Goal: Task Accomplishment & Management: Manage account settings

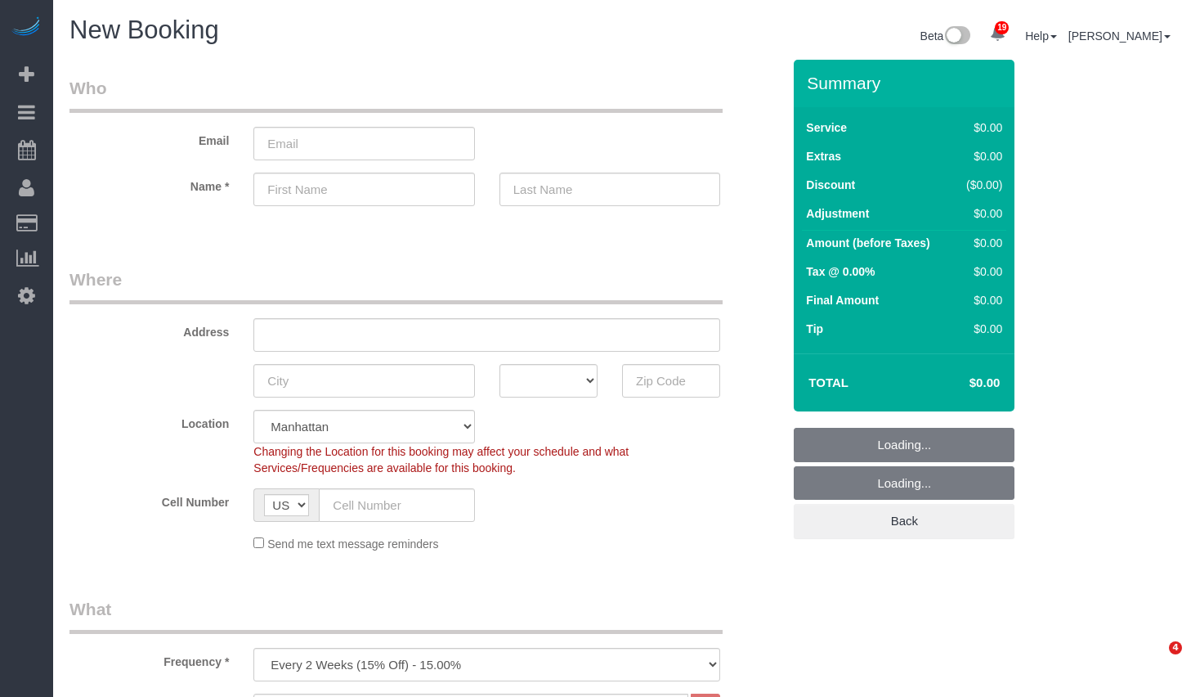
select select "number:89"
select select "number:90"
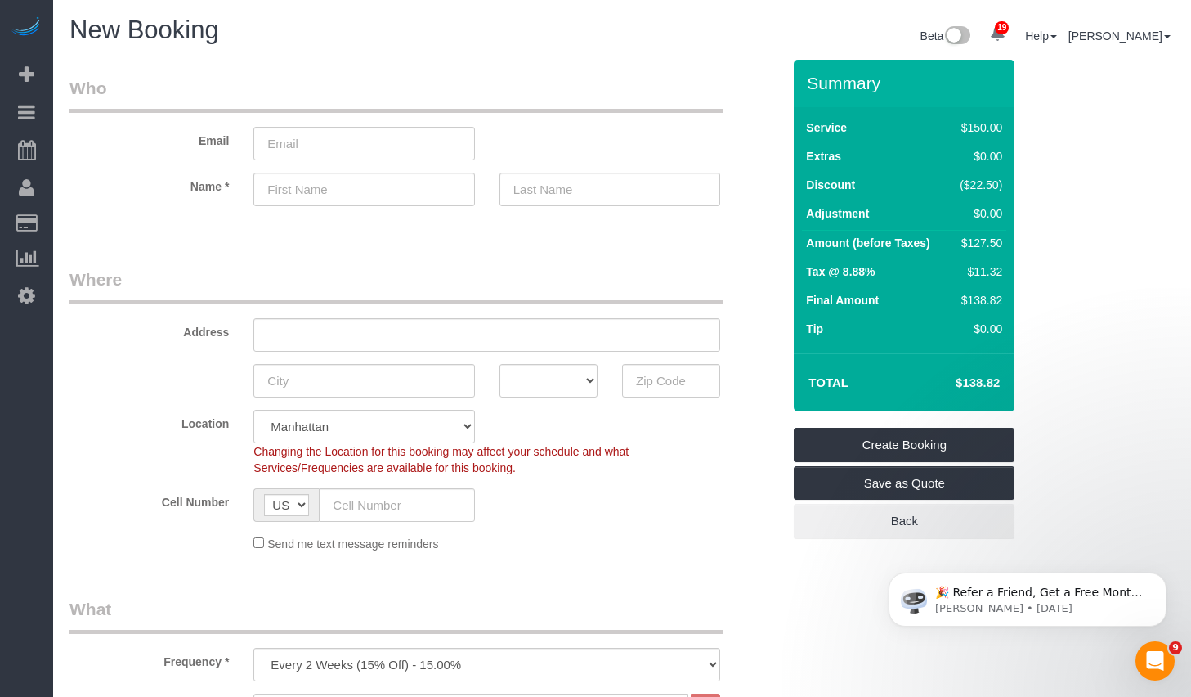
click at [753, 538] on div "Send me text message reminders" at bounding box center [425, 543] width 737 height 18
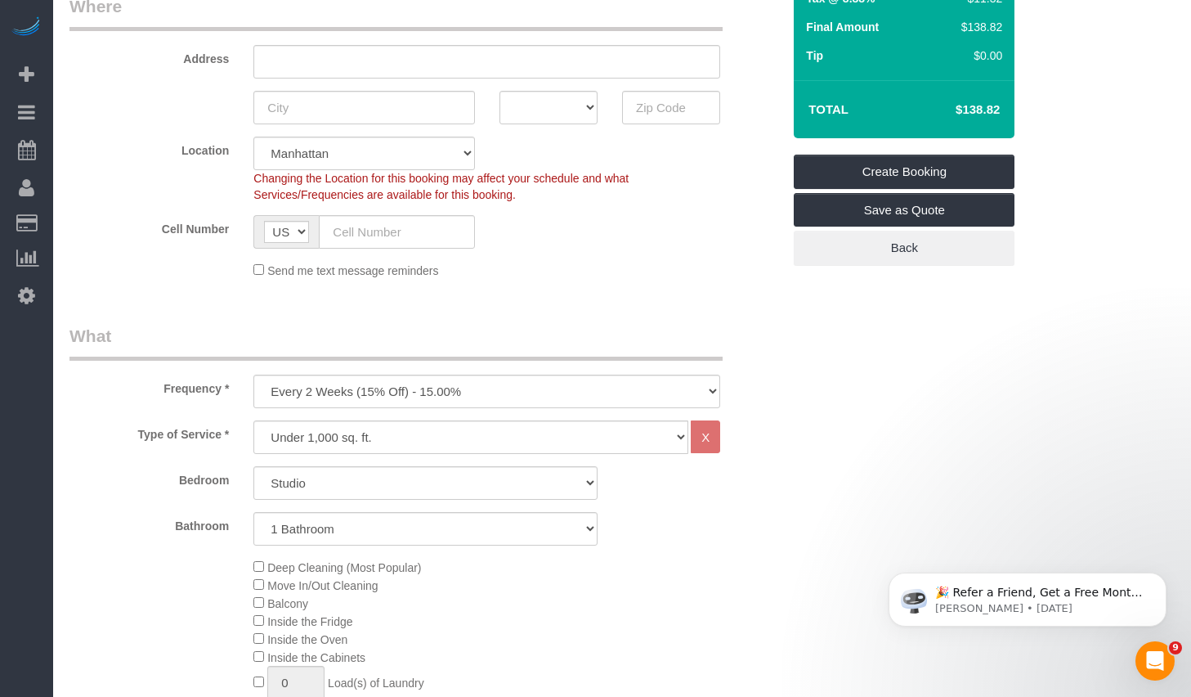
scroll to position [507, 0]
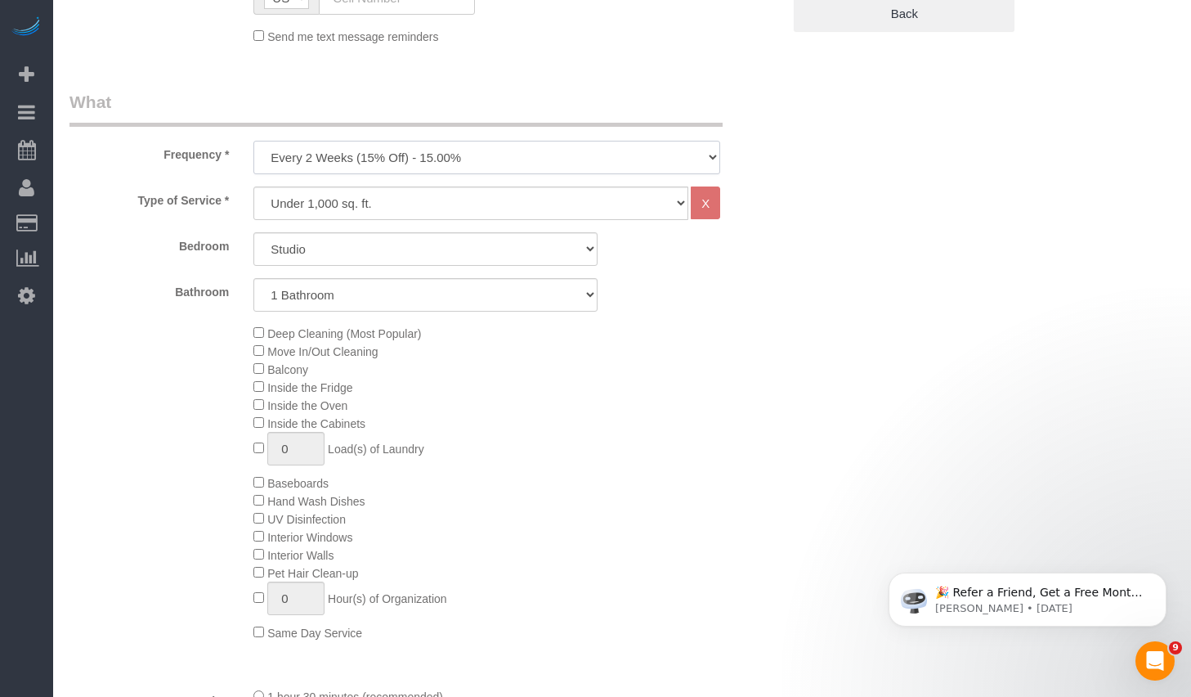
click at [442, 155] on select "One Time Weekly (20% Off) - 20.00% Every 2 Weeks (15% Off) - 15.00% Every 4 Wee…" at bounding box center [487, 158] width 467 height 34
select select "object:1426"
click at [254, 141] on select "One Time Weekly (20% Off) - 20.00% Every 2 Weeks (15% Off) - 15.00% Every 4 Wee…" at bounding box center [487, 158] width 467 height 34
click at [373, 204] on select "Under 1,000 sq. ft. 1,001 - 1,500 sq. ft. 1,500+ sq. ft. Custom Cleaning Office…" at bounding box center [471, 203] width 435 height 34
click at [410, 254] on select "Studio 1 Bedroom 2 Bedrooms 3 Bedrooms" at bounding box center [426, 249] width 344 height 34
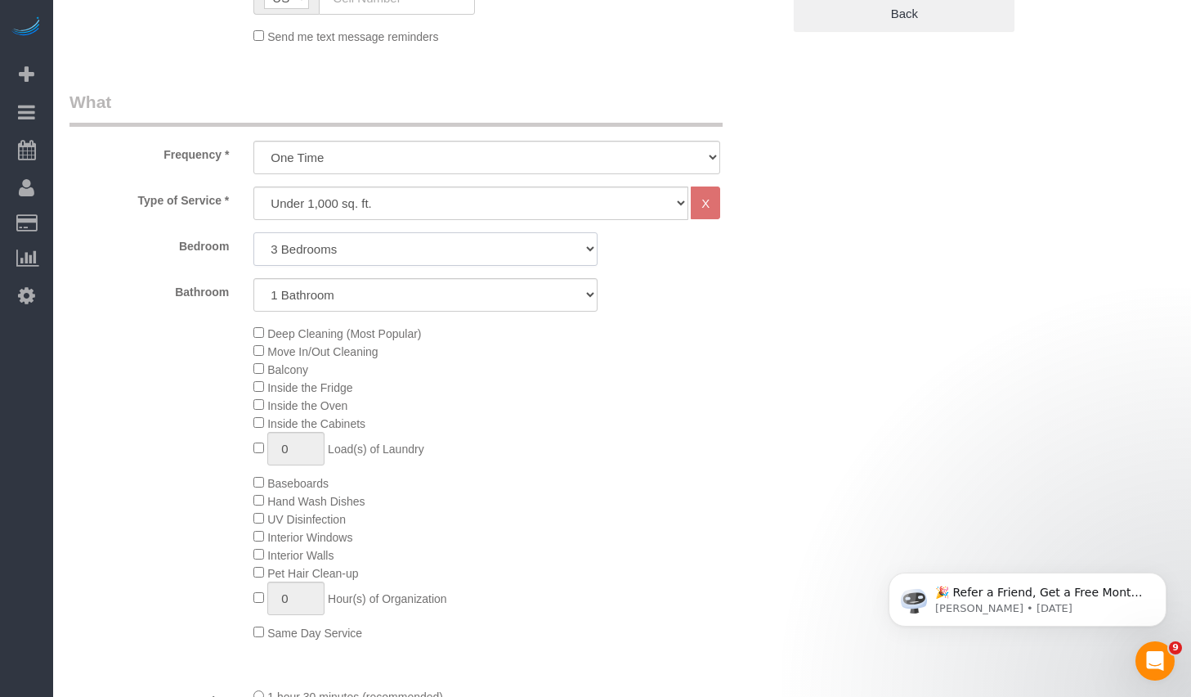
click at [254, 232] on select "Studio 1 Bedroom 2 Bedrooms 3 Bedrooms" at bounding box center [426, 249] width 344 height 34
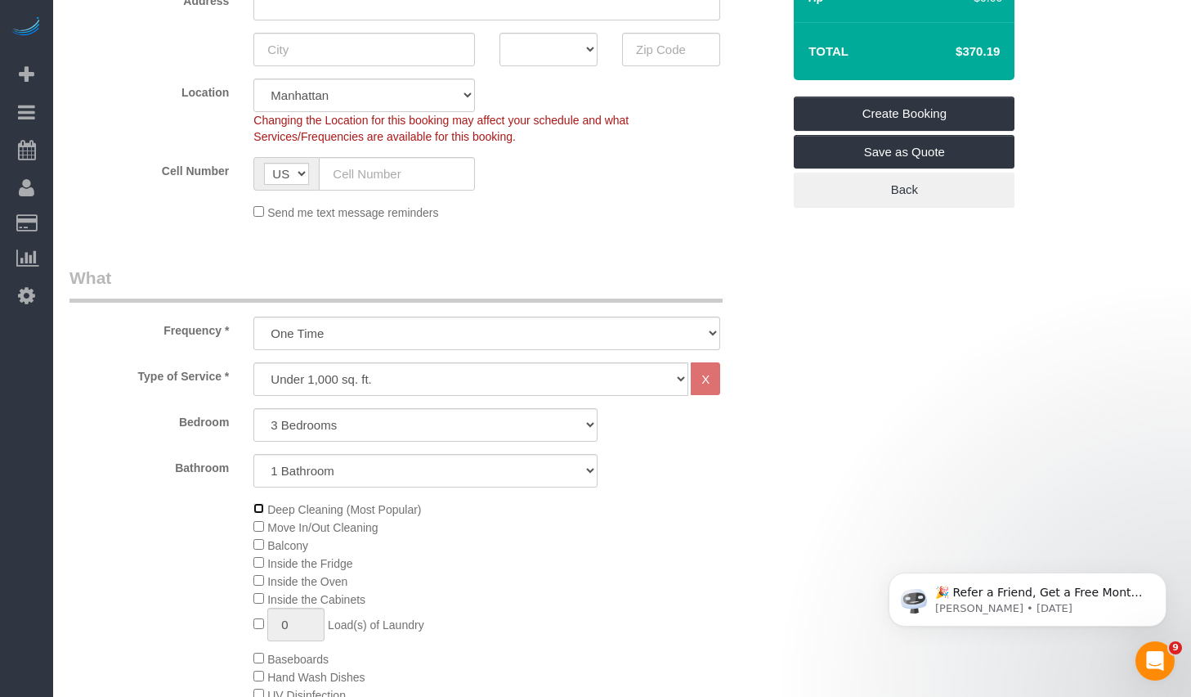
scroll to position [134, 0]
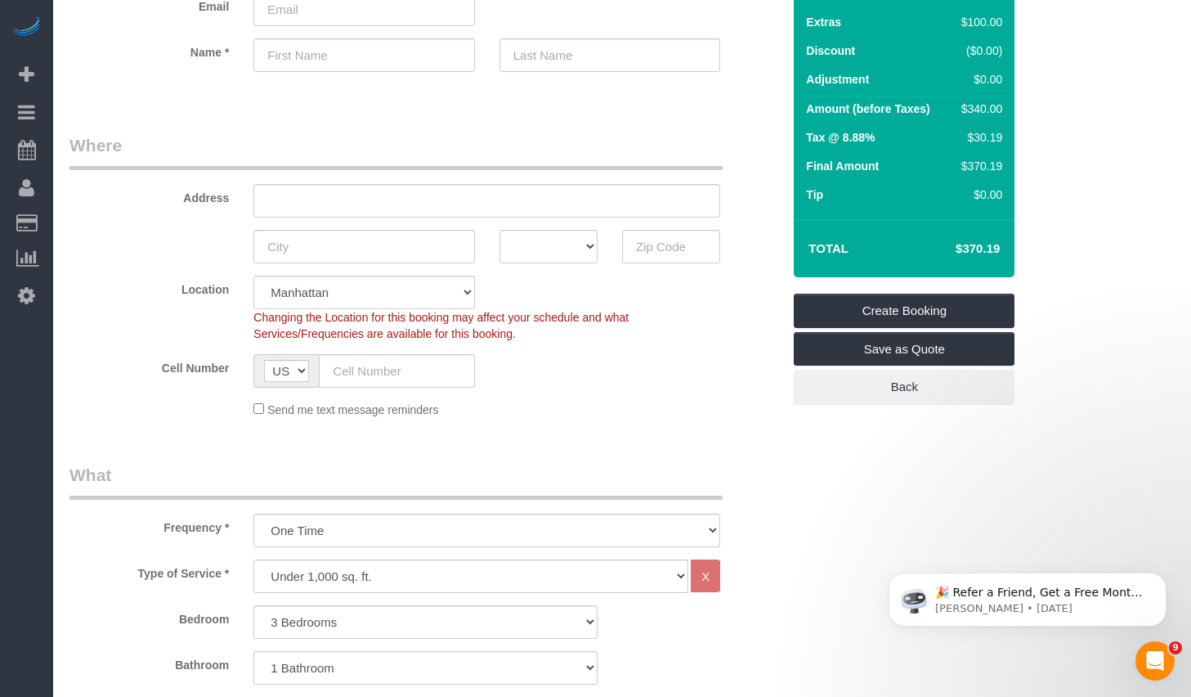
click at [684, 376] on div "Cell Number AF AL DZ AD AO AI AQ AG AR AM AW AU AT AZ BS BH BD BB BY BE BZ BJ B…" at bounding box center [425, 371] width 737 height 34
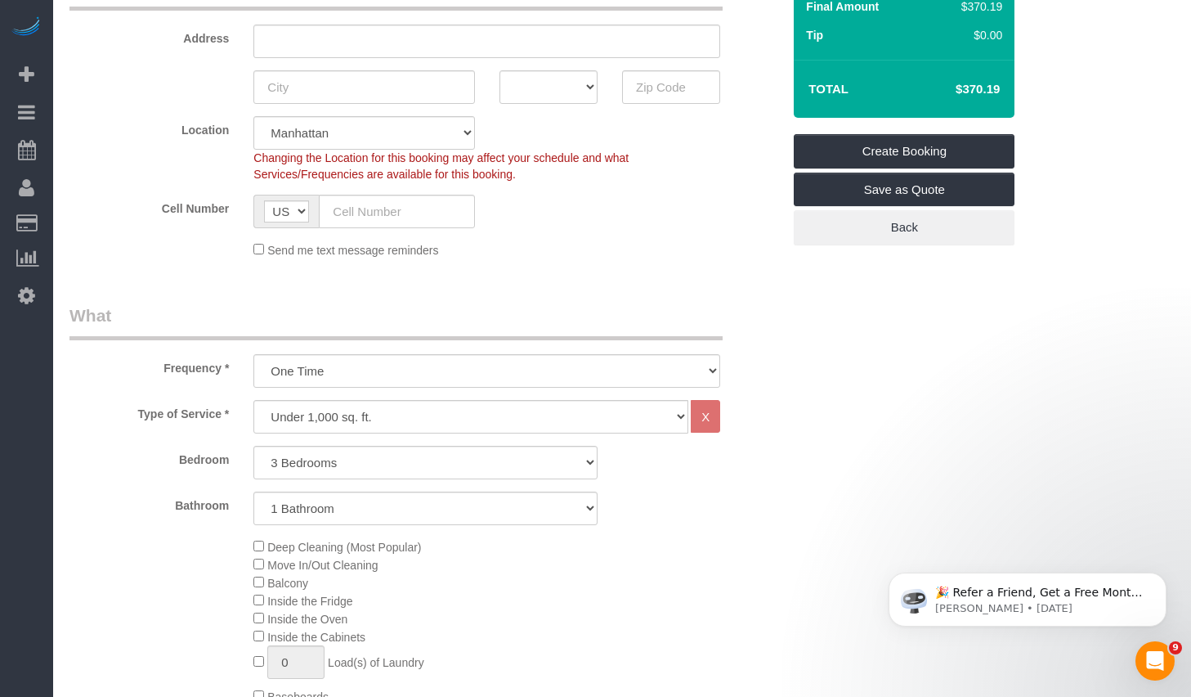
scroll to position [568, 0]
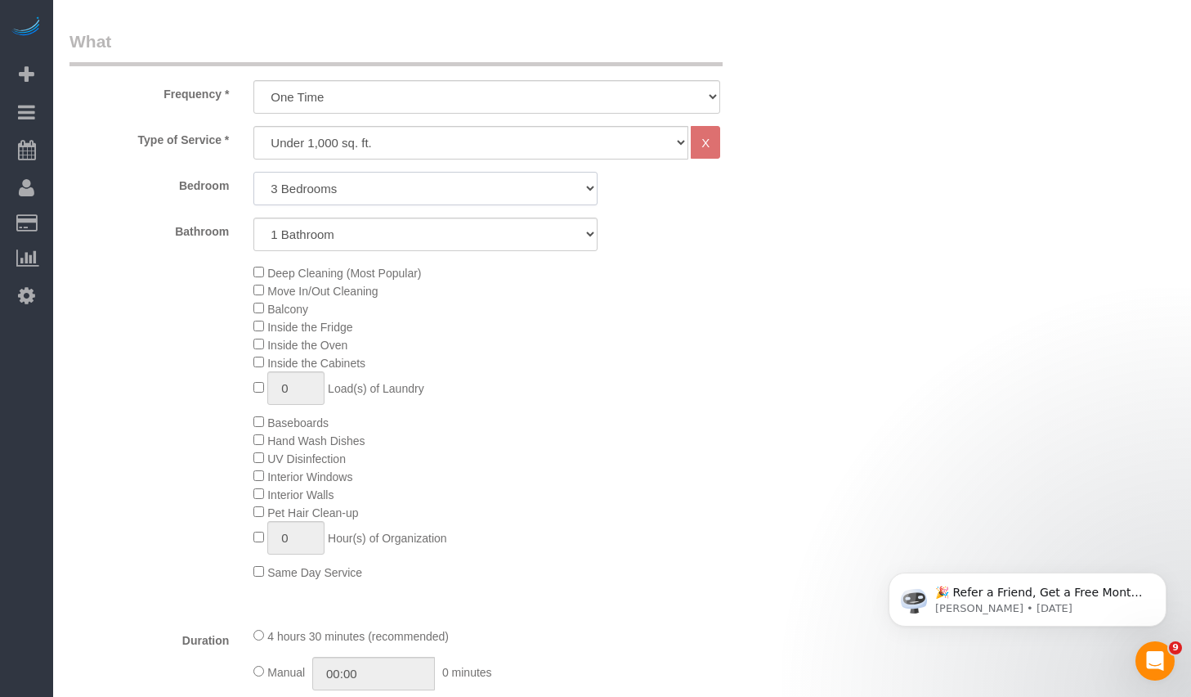
click at [348, 192] on select "Studio 1 Bedroom 2 Bedrooms 3 Bedrooms" at bounding box center [426, 189] width 344 height 34
select select "2"
click at [254, 172] on select "Studio 1 Bedroom 2 Bedrooms 3 Bedrooms" at bounding box center [426, 189] width 344 height 34
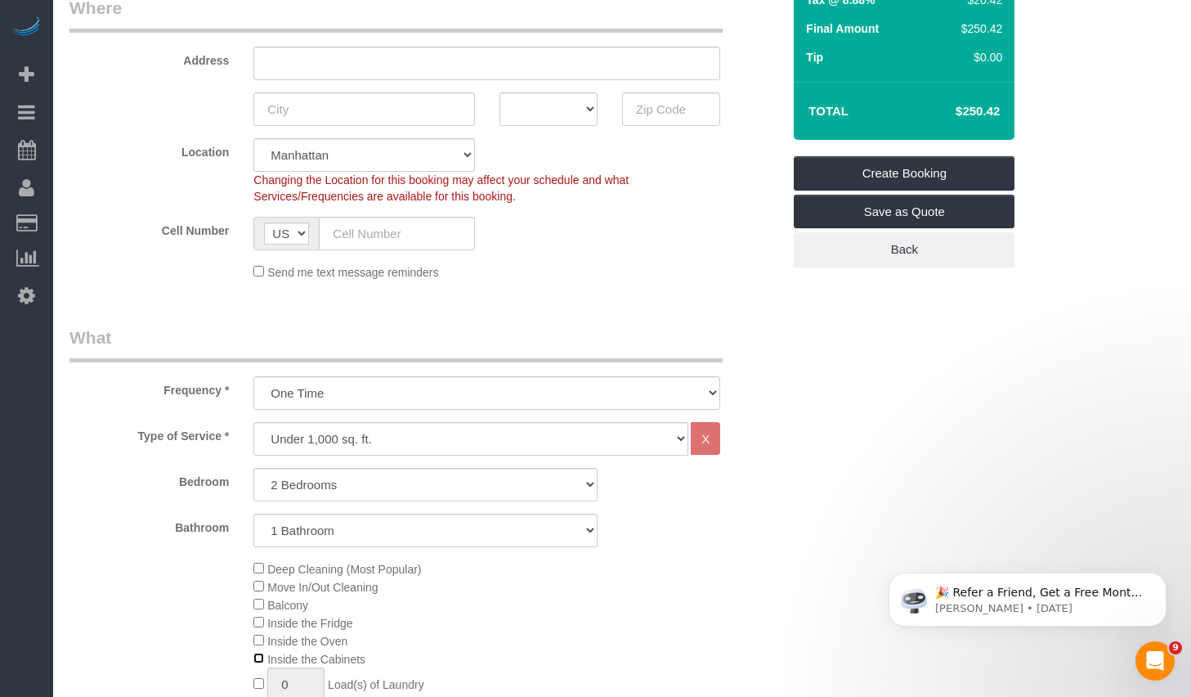
scroll to position [0, 0]
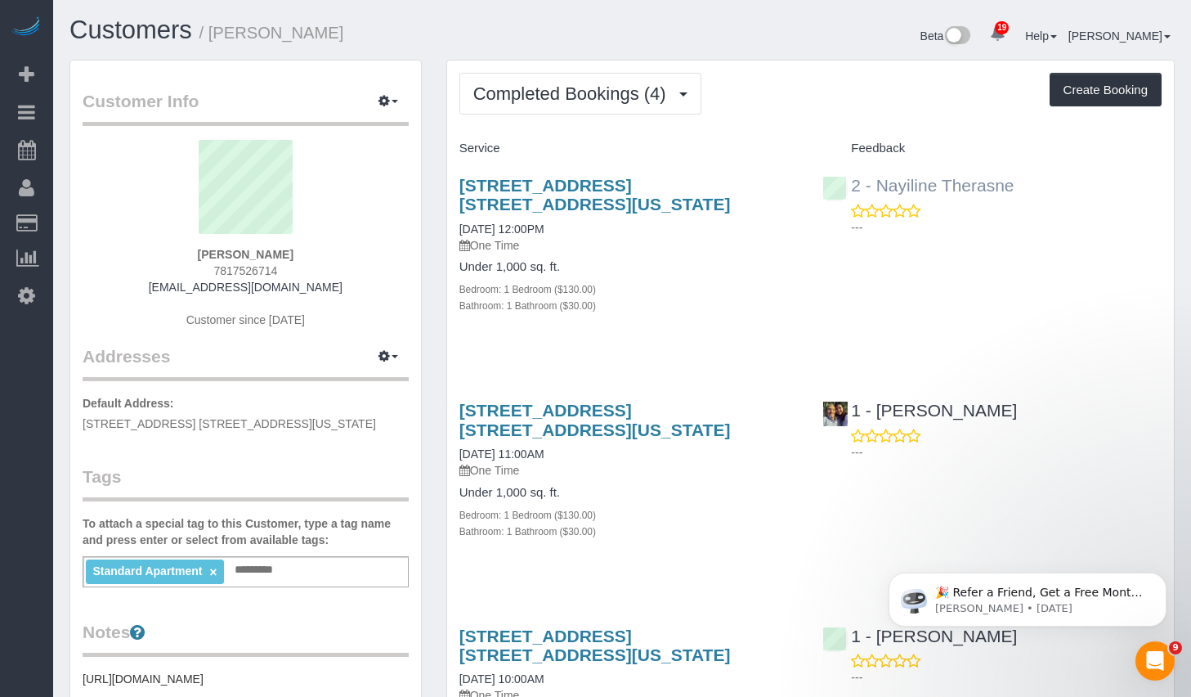
copy link "Nayiline Therasne"
drag, startPoint x: 1033, startPoint y: 183, endPoint x: 882, endPoint y: 191, distance: 151.5
click at [882, 191] on div "2 - Nayiline Therasne ---" at bounding box center [992, 202] width 364 height 80
click at [265, 568] on input "text" at bounding box center [259, 569] width 56 height 21
paste input "**********"
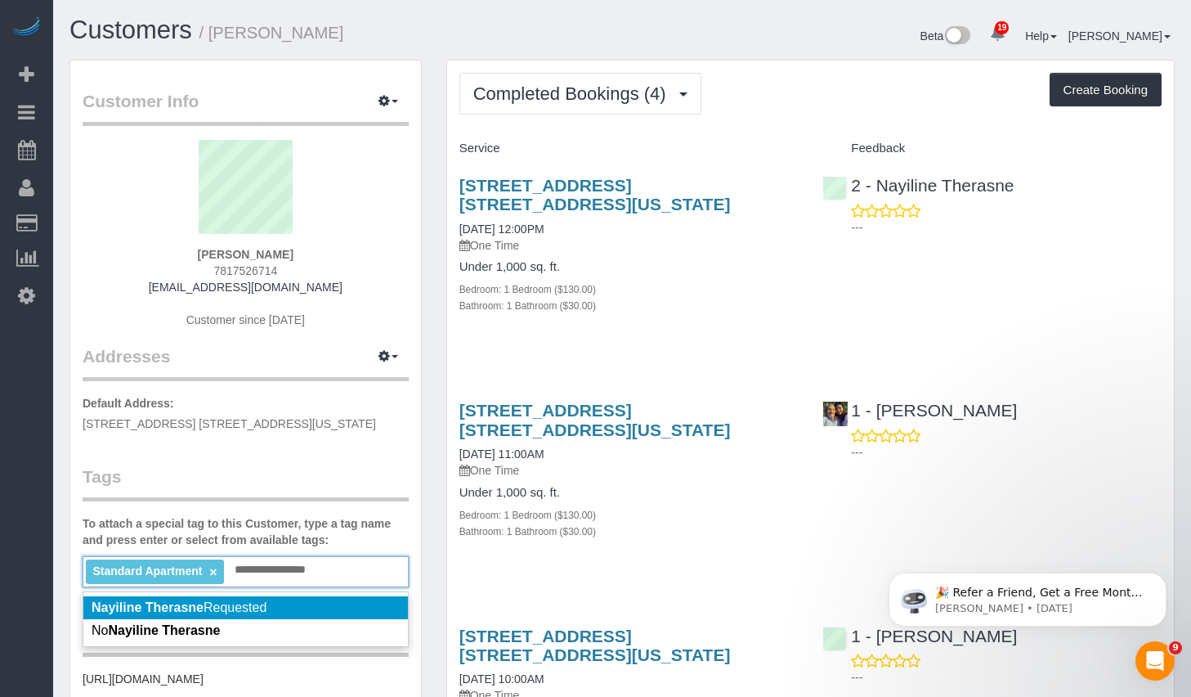
type input "**********"
click at [285, 611] on li "Nayiline Therasne Requested" at bounding box center [245, 607] width 325 height 23
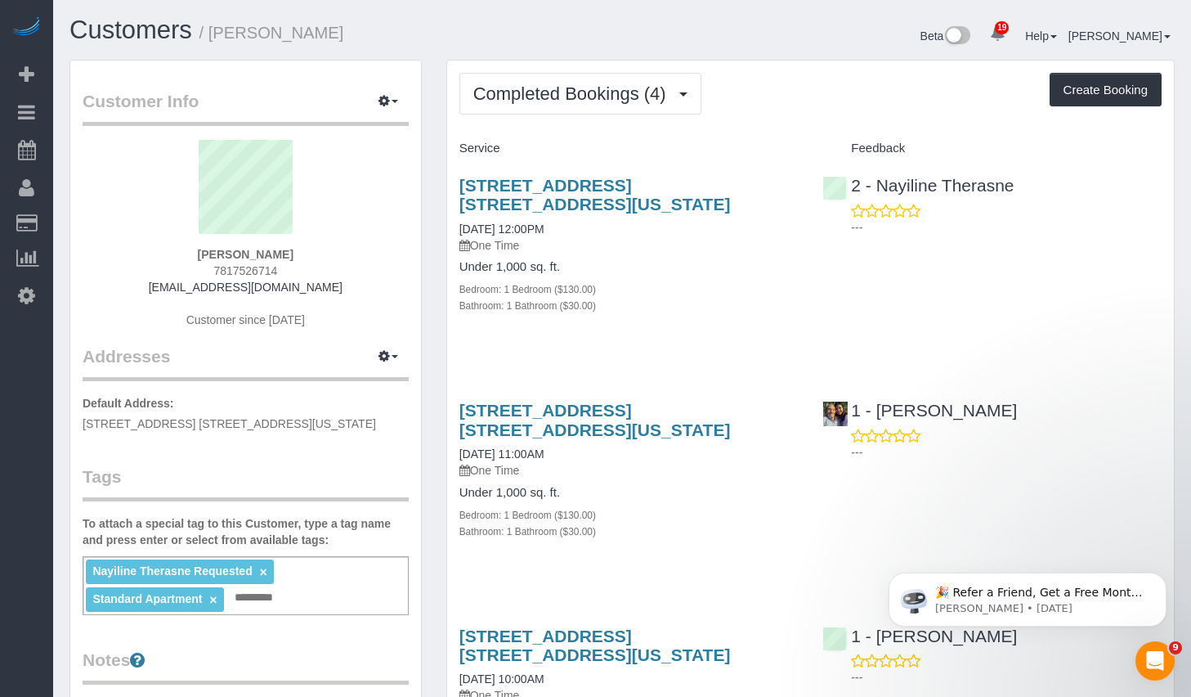
click at [1069, 294] on div "200 East 63rd Street, Apt. 4c, New York, NY 10065 07/25/2025 12:00PM One Time U…" at bounding box center [810, 254] width 727 height 184
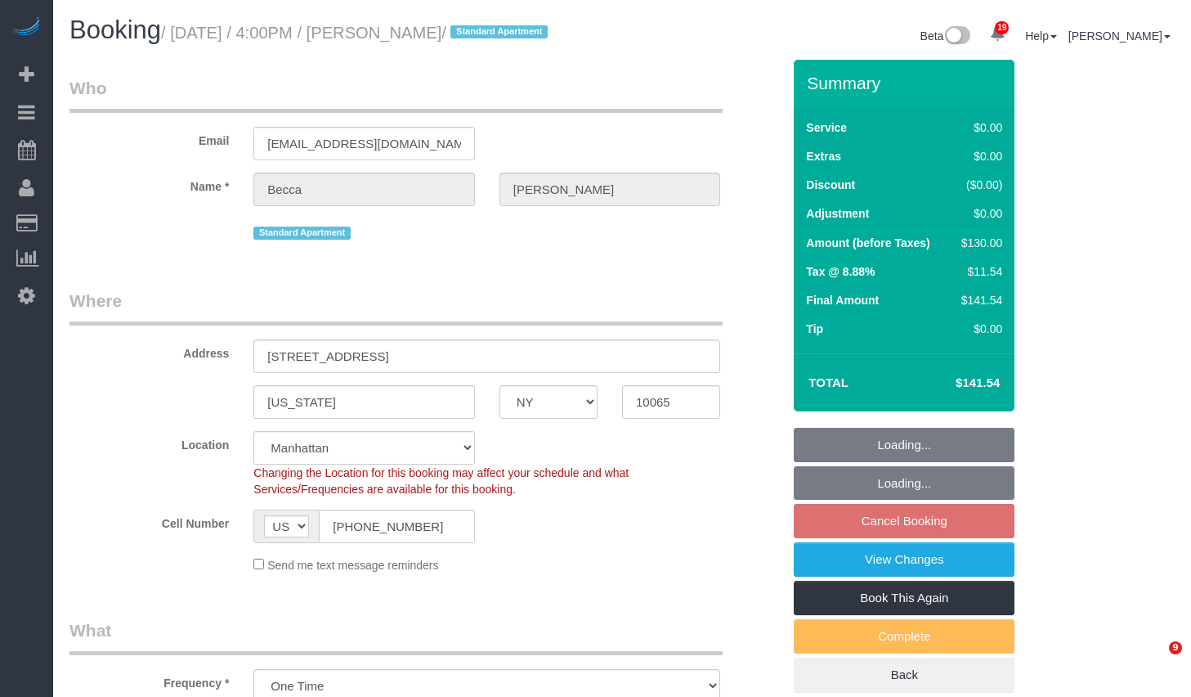
select select "NY"
select select "1"
select select "string:stripe-pm_1S7hd74VGloSiKo7BP3jcPtT"
select select "spot9"
select select "number:63"
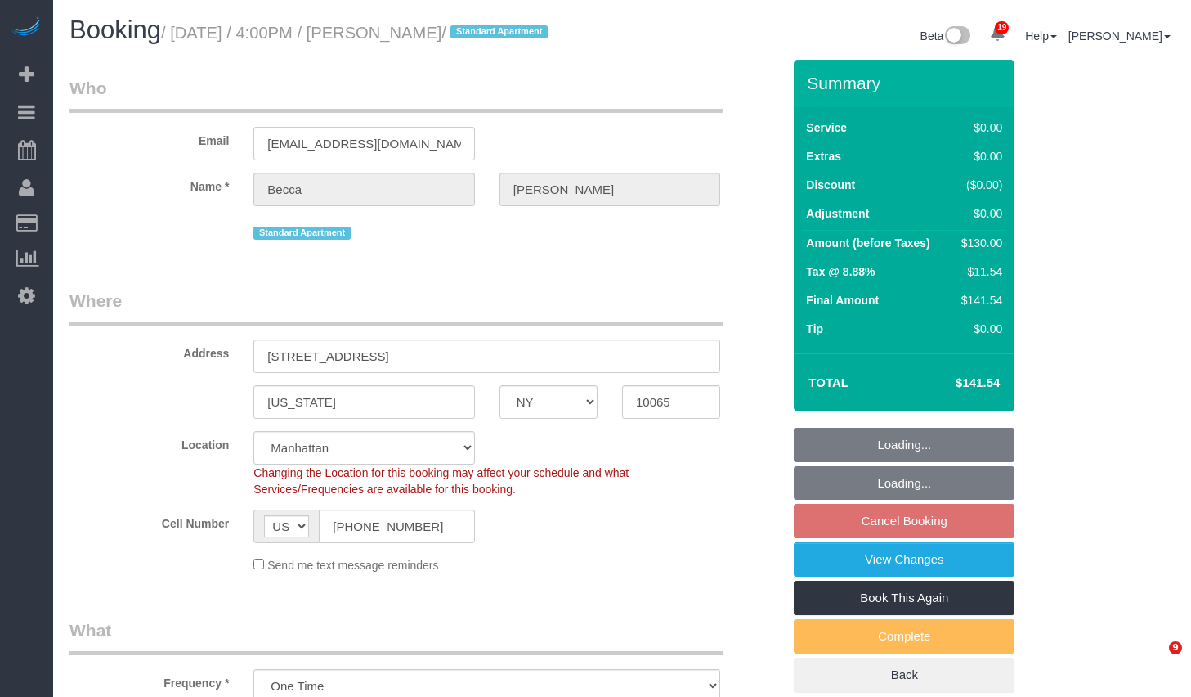
select select "number:78"
select select "number:15"
select select "number:5"
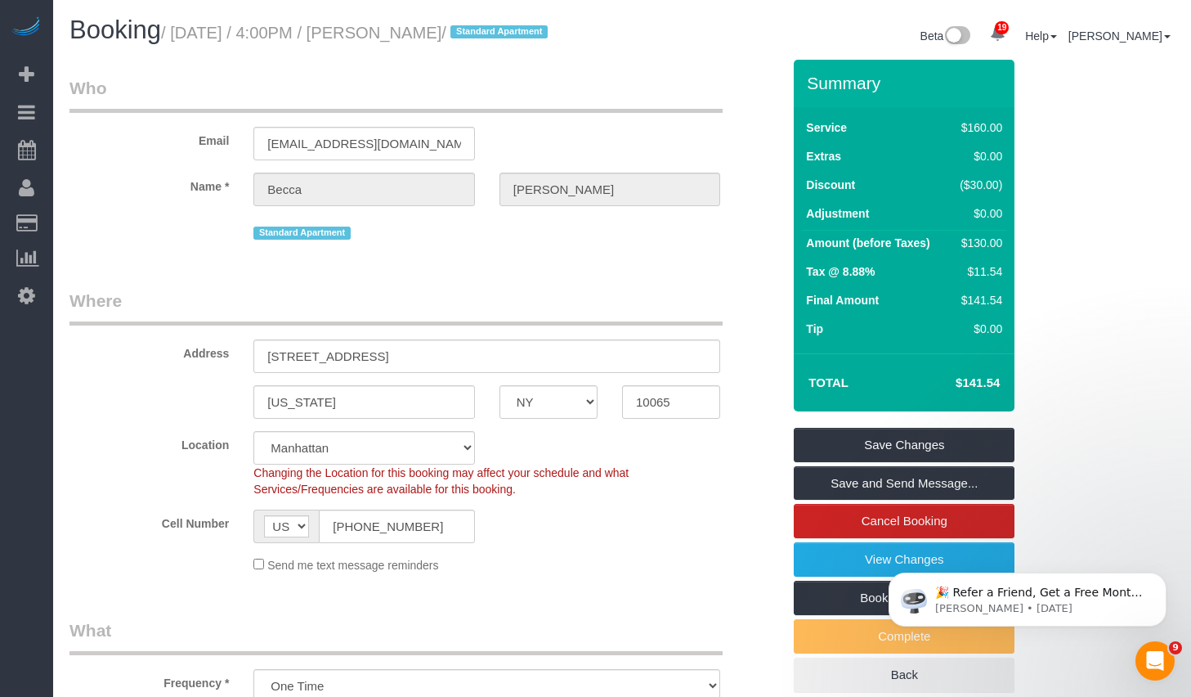
drag, startPoint x: 425, startPoint y: 33, endPoint x: 542, endPoint y: 40, distance: 117.2
click at [542, 40] on small "/ September 18, 2025 / 4:00PM / Becca Levenson / Standard Apartment" at bounding box center [357, 33] width 392 height 18
copy small "Becca Levenson"
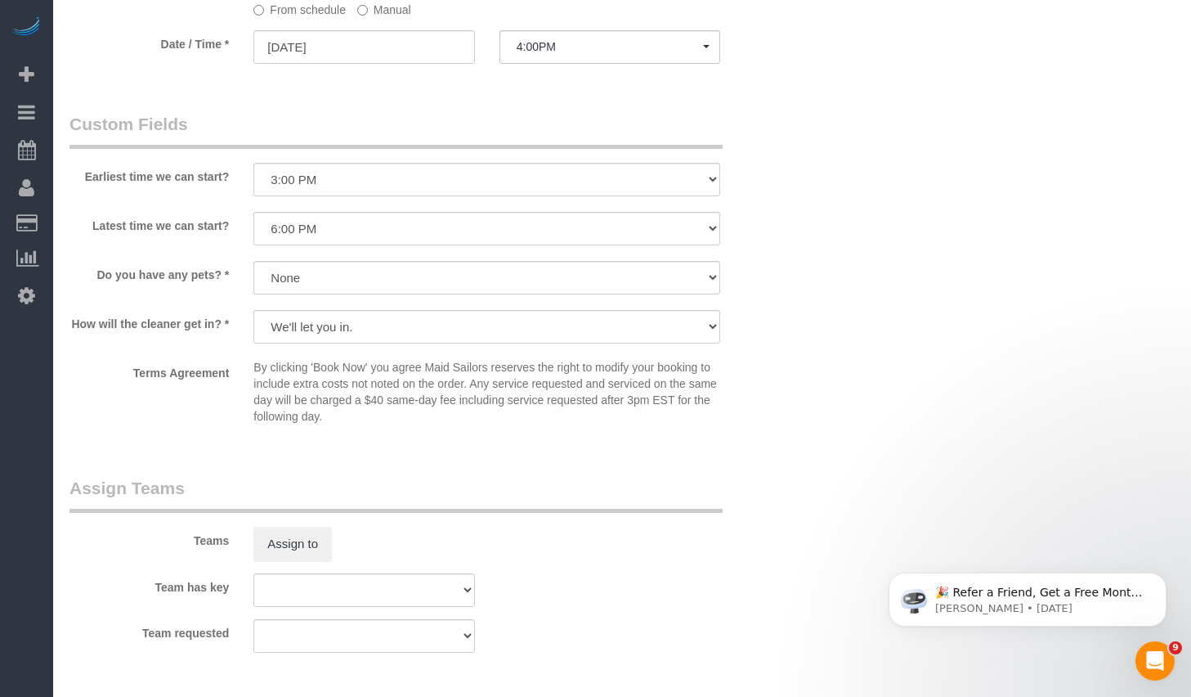
scroll to position [2192, 0]
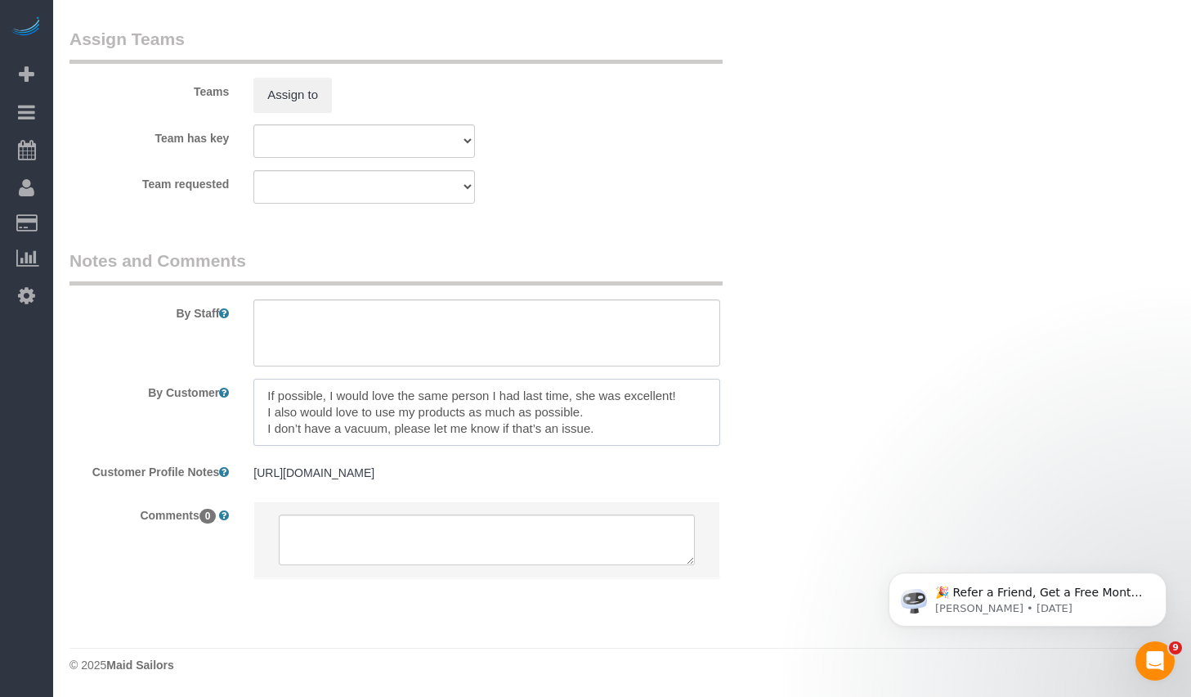
drag, startPoint x: 262, startPoint y: 379, endPoint x: 699, endPoint y: 379, distance: 437.5
click at [699, 379] on textarea at bounding box center [487, 412] width 467 height 67
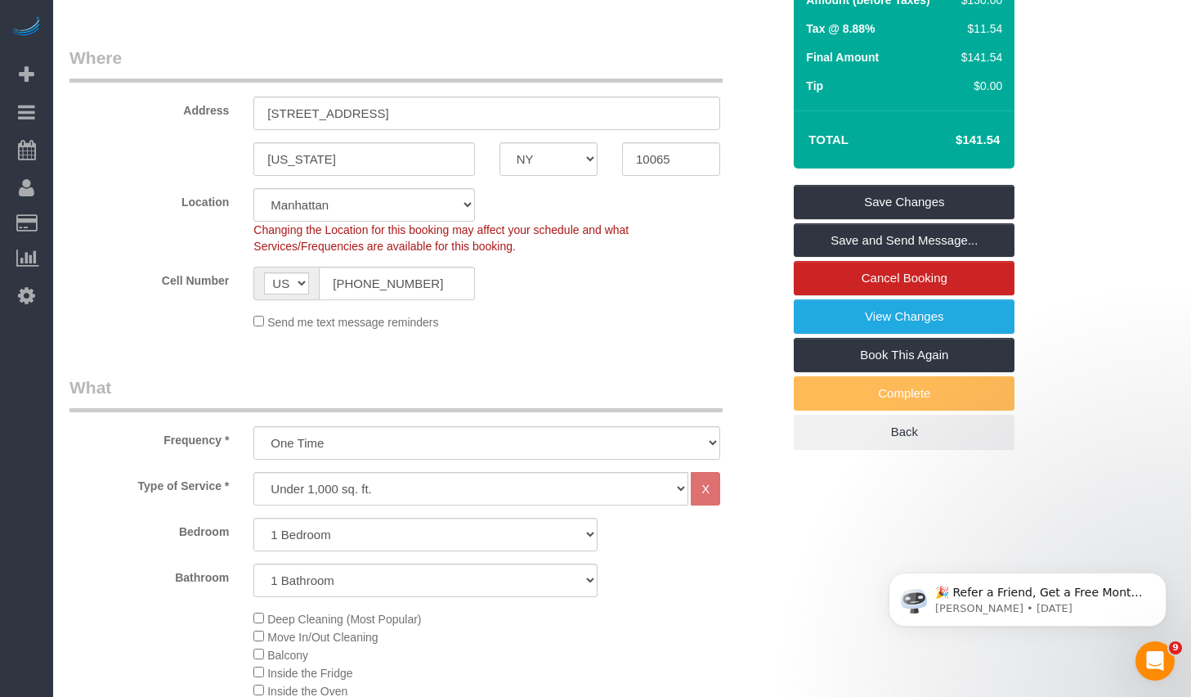
scroll to position [0, 0]
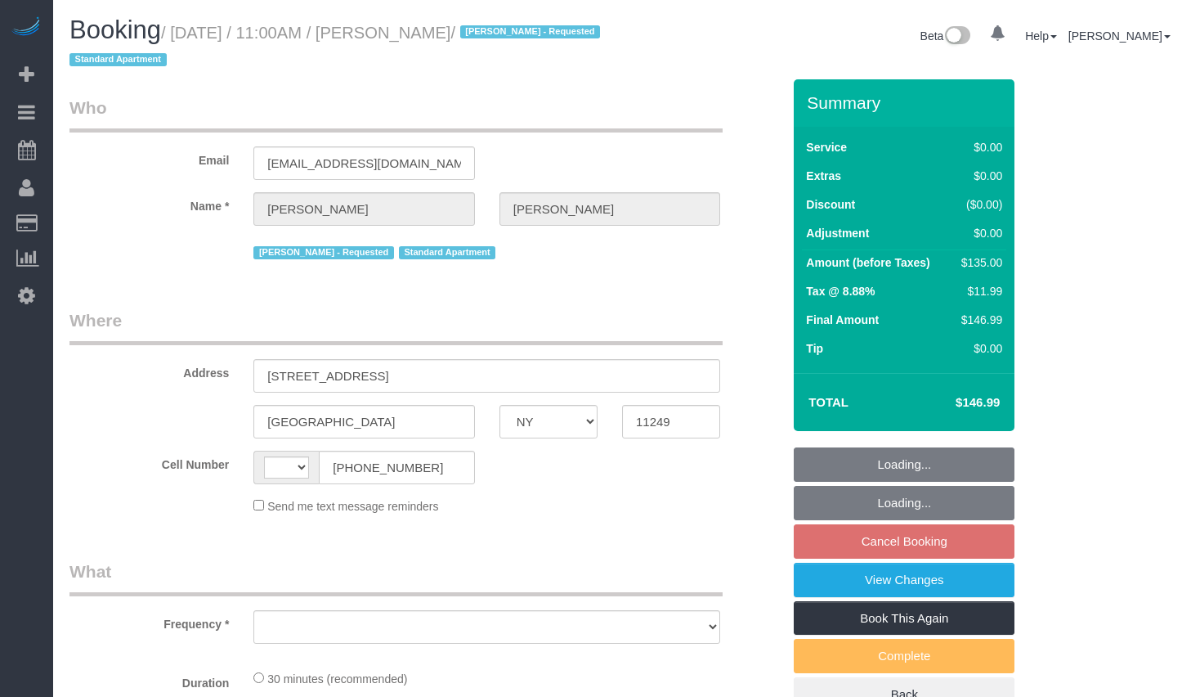
select select "NY"
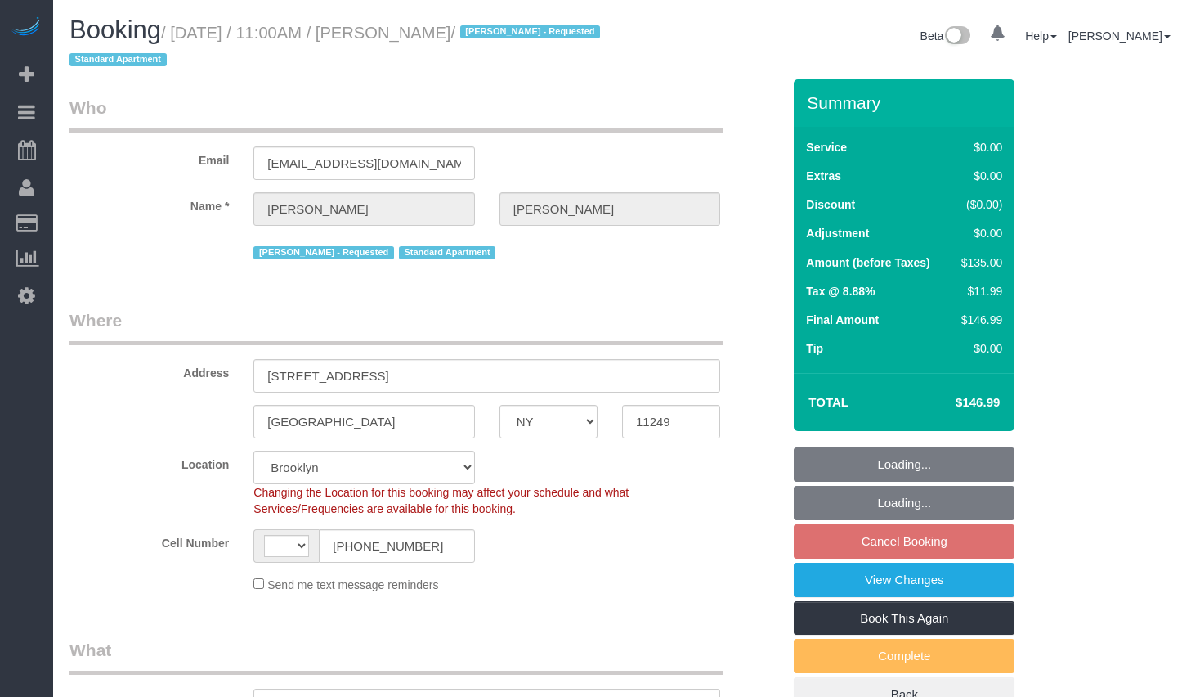
select select "string:stripe-pm_1Rd9yJ4VGloSiKo7NDpFeJum"
select select "number:58"
select select "number:72"
select select "number:15"
select select "number:5"
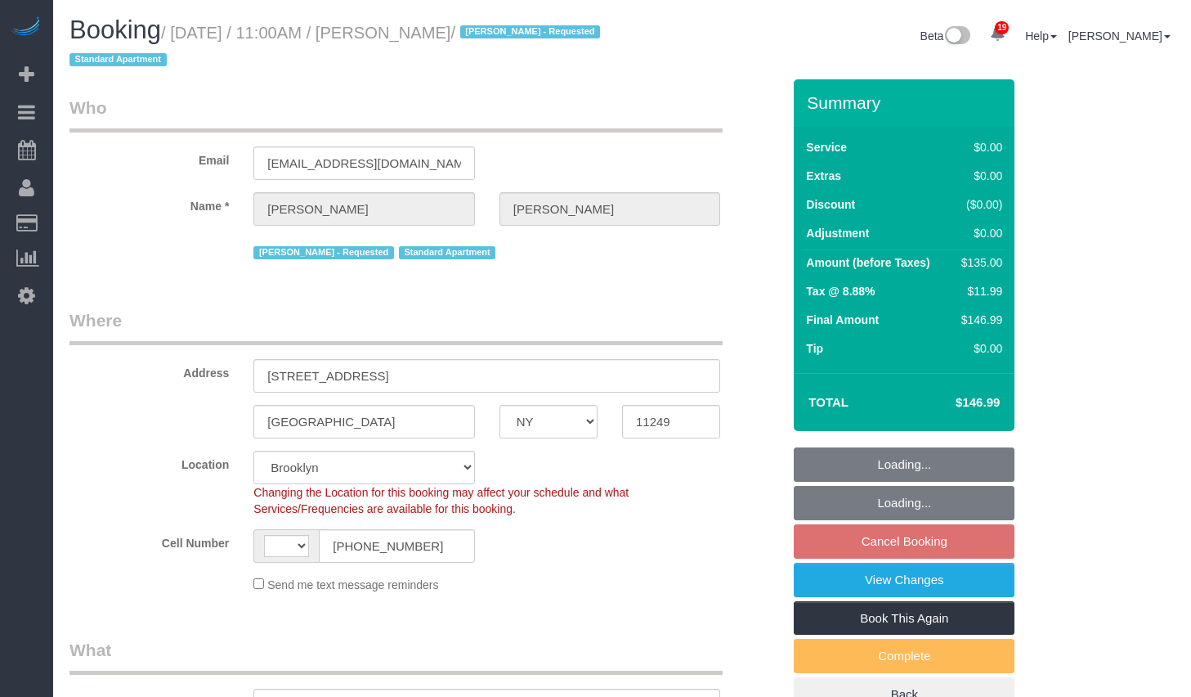
select select "string:US"
select select "object:936"
select select "spot4"
select select "object:1434"
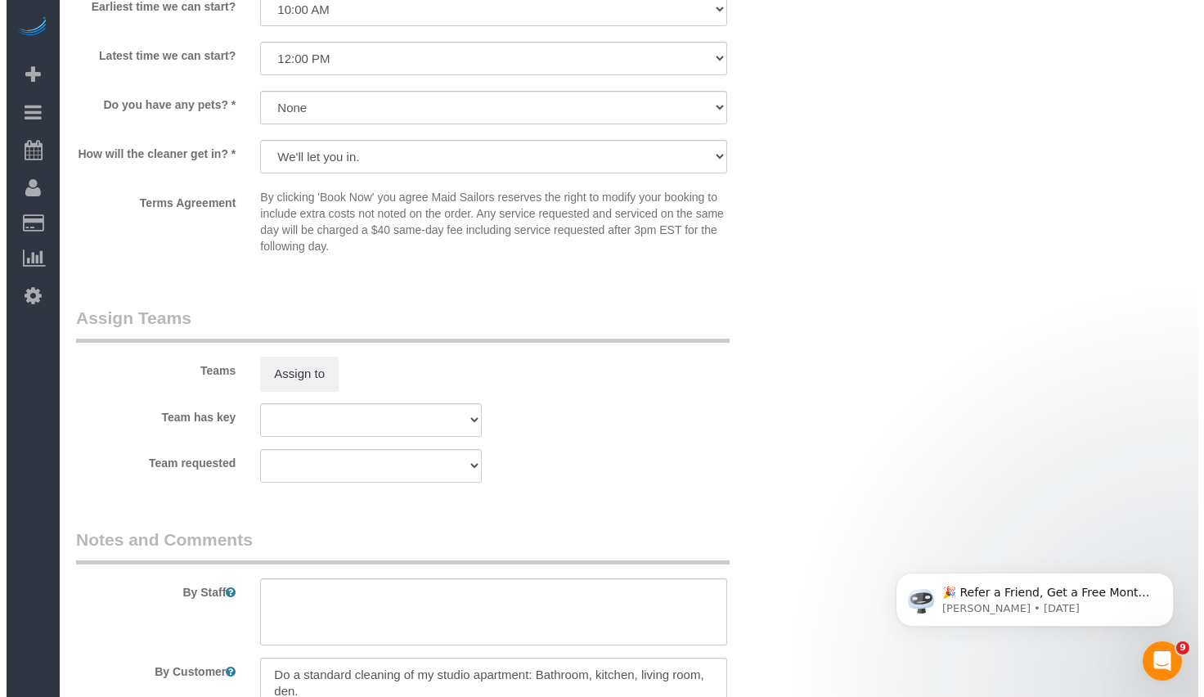
scroll to position [2205, 0]
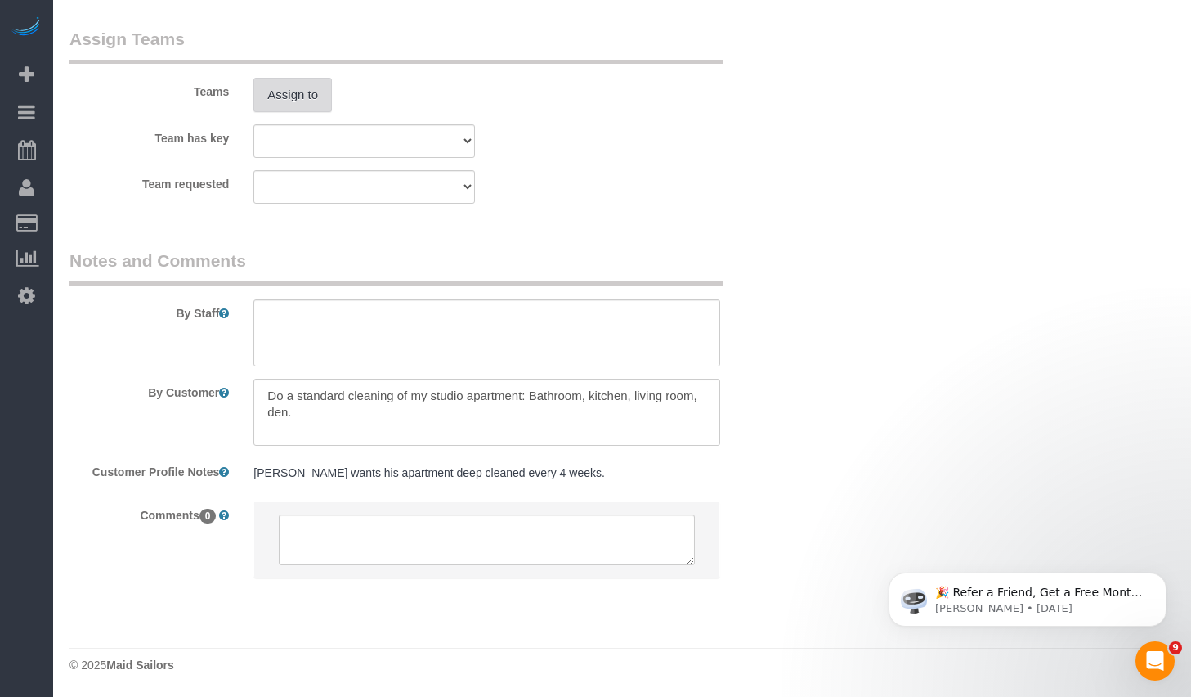
click at [295, 99] on button "Assign to" at bounding box center [293, 95] width 79 height 34
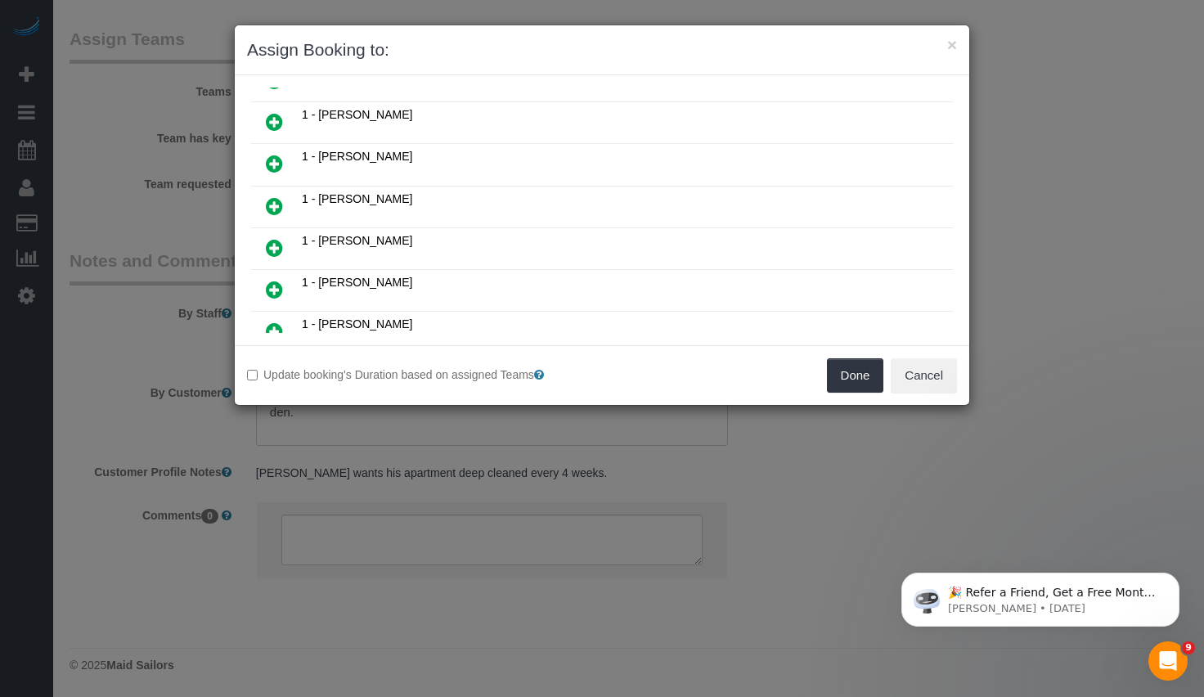
scroll to position [1003, 0]
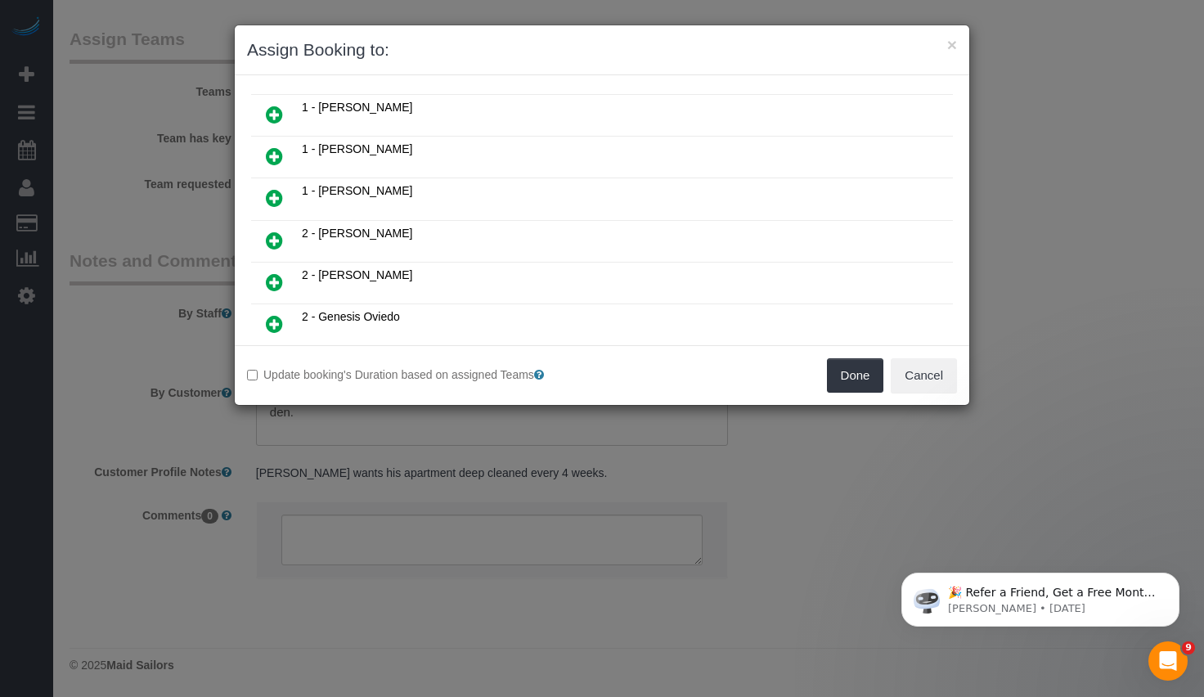
click at [283, 239] on link at bounding box center [274, 241] width 38 height 33
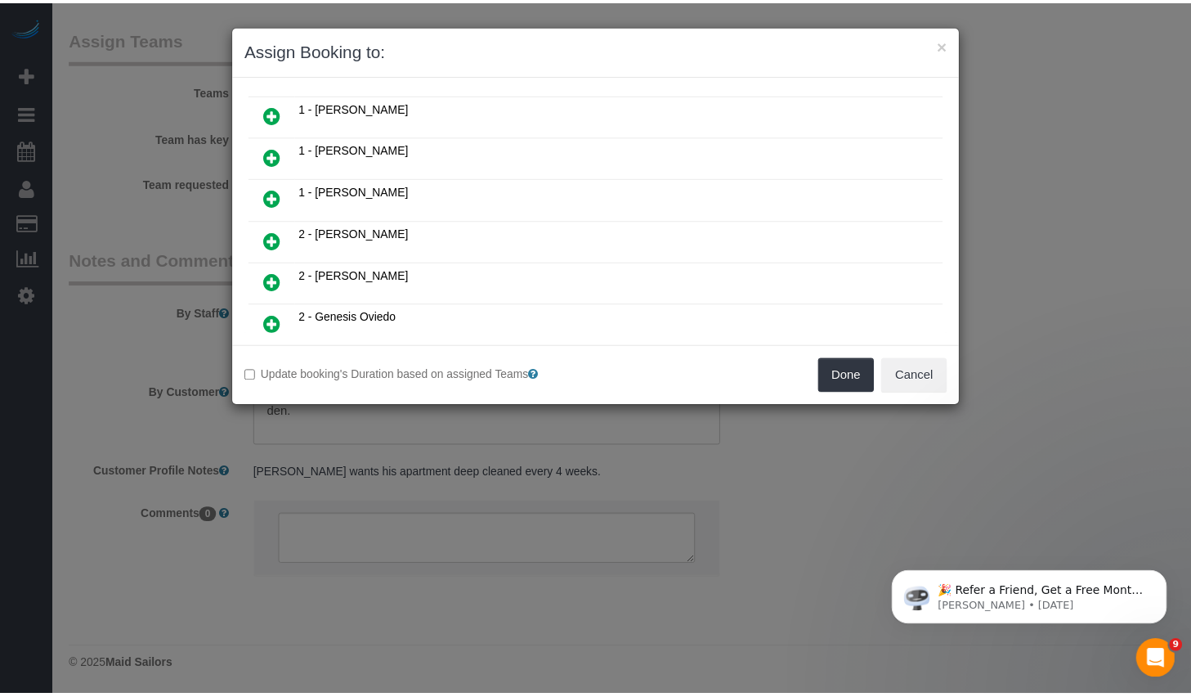
scroll to position [1043, 0]
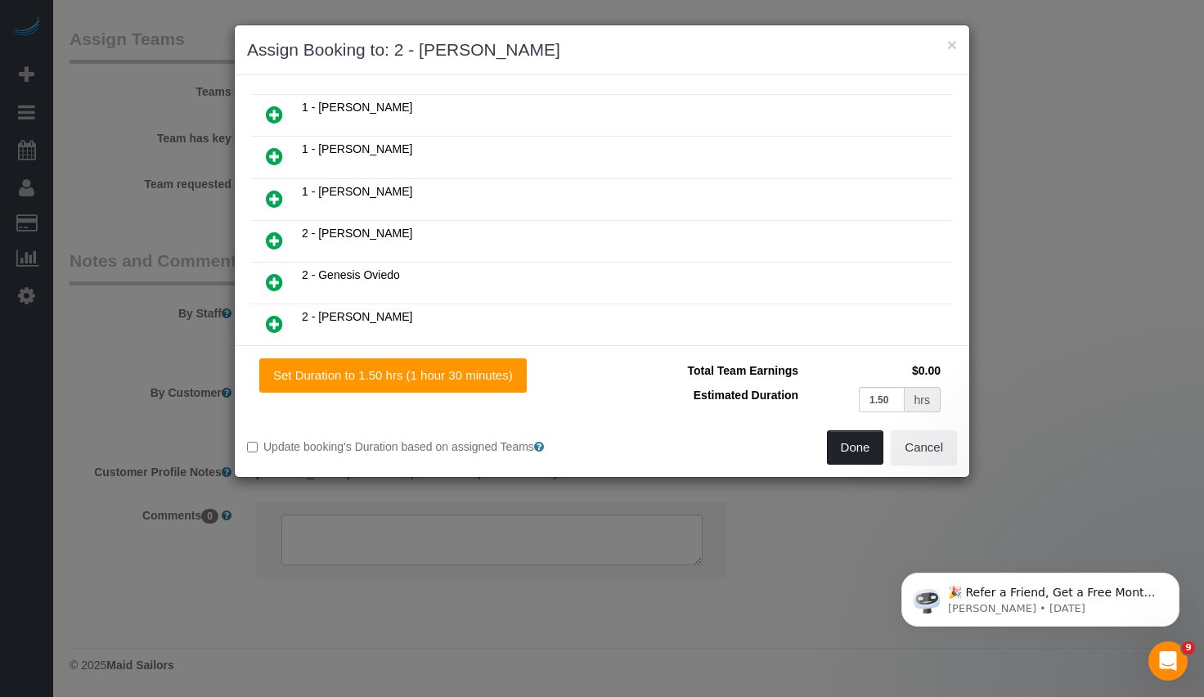
click at [842, 452] on button "Done" at bounding box center [855, 447] width 57 height 34
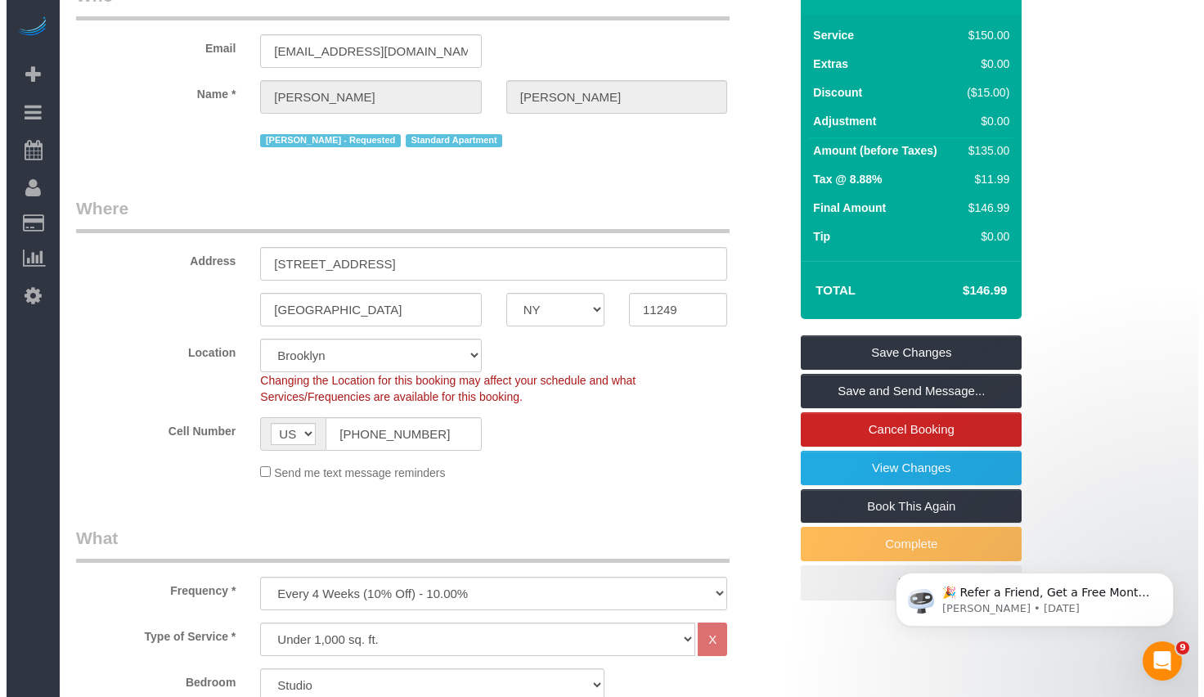
scroll to position [0, 0]
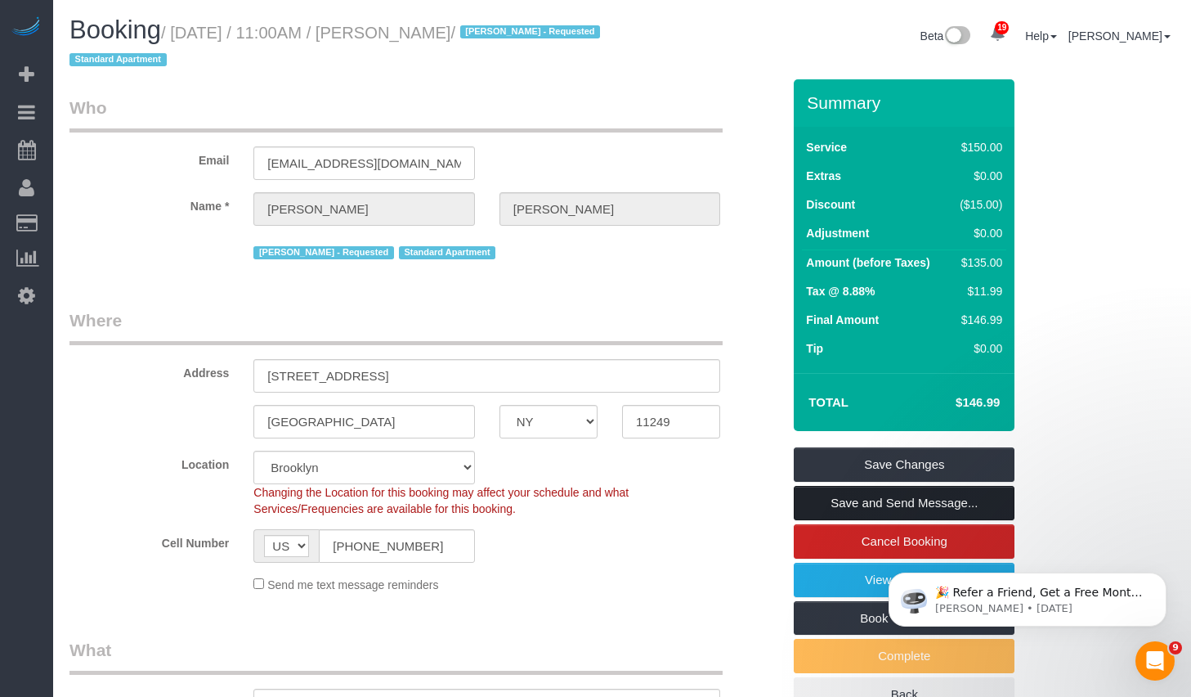
click at [828, 500] on link "Save and Send Message..." at bounding box center [904, 503] width 221 height 34
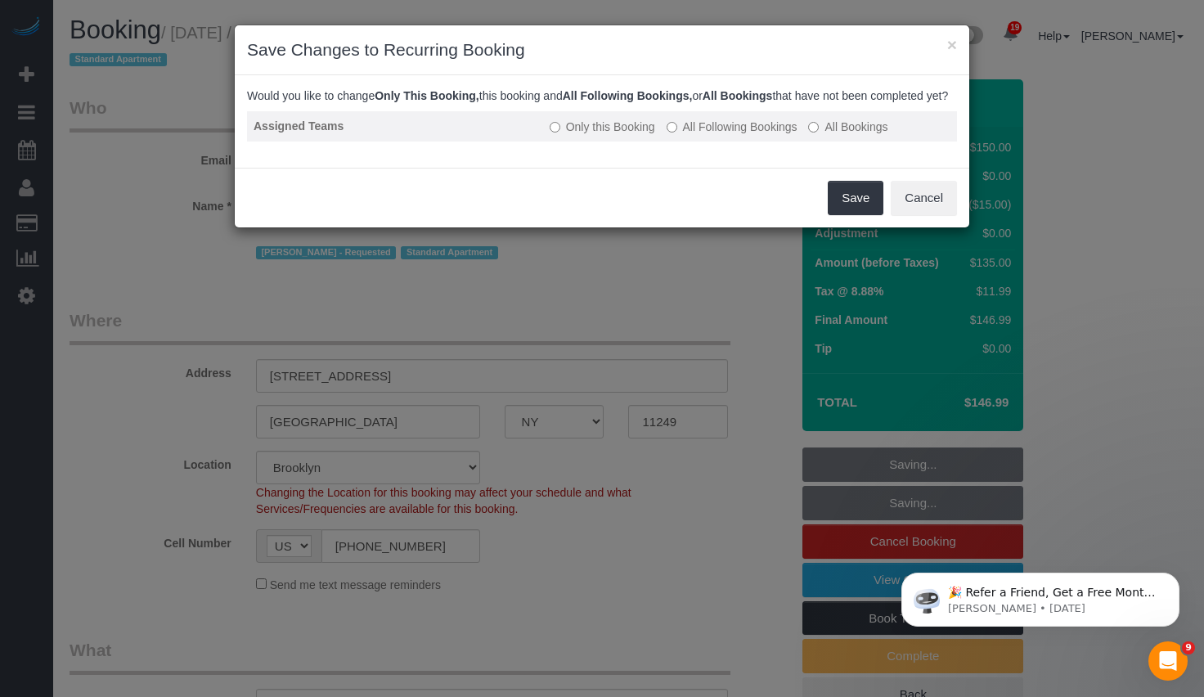
click at [724, 134] on label "All Following Bookings" at bounding box center [731, 127] width 131 height 16
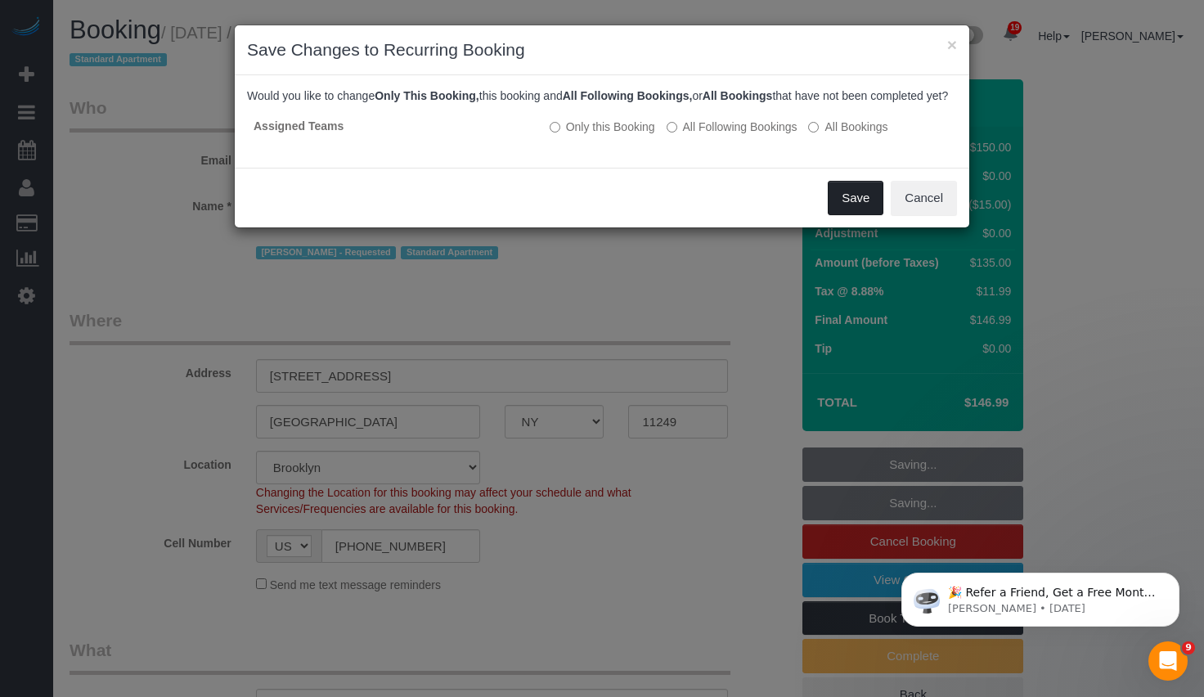
drag, startPoint x: 855, startPoint y: 218, endPoint x: 842, endPoint y: 210, distance: 15.0
click at [842, 210] on button "Save" at bounding box center [856, 198] width 56 height 34
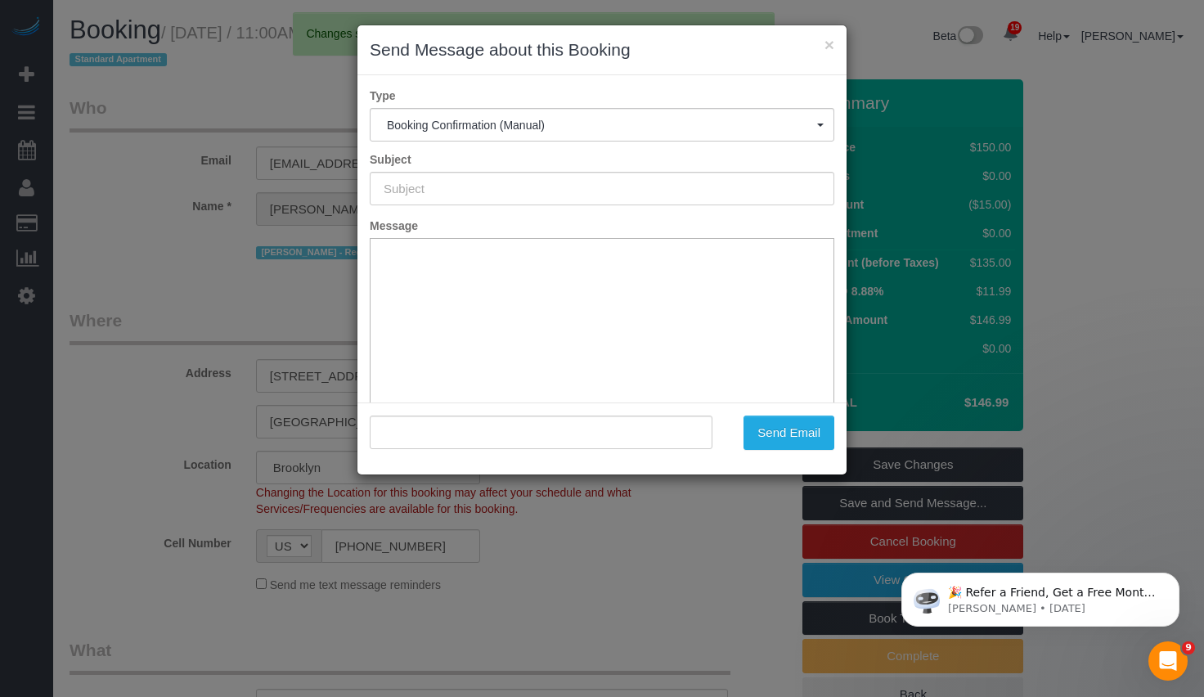
type input "Cleaning Confirmed for 09/24/2025 at 11:00am"
type input ""Richard Rosenthal" <nicopaintball99@gmail.com>"
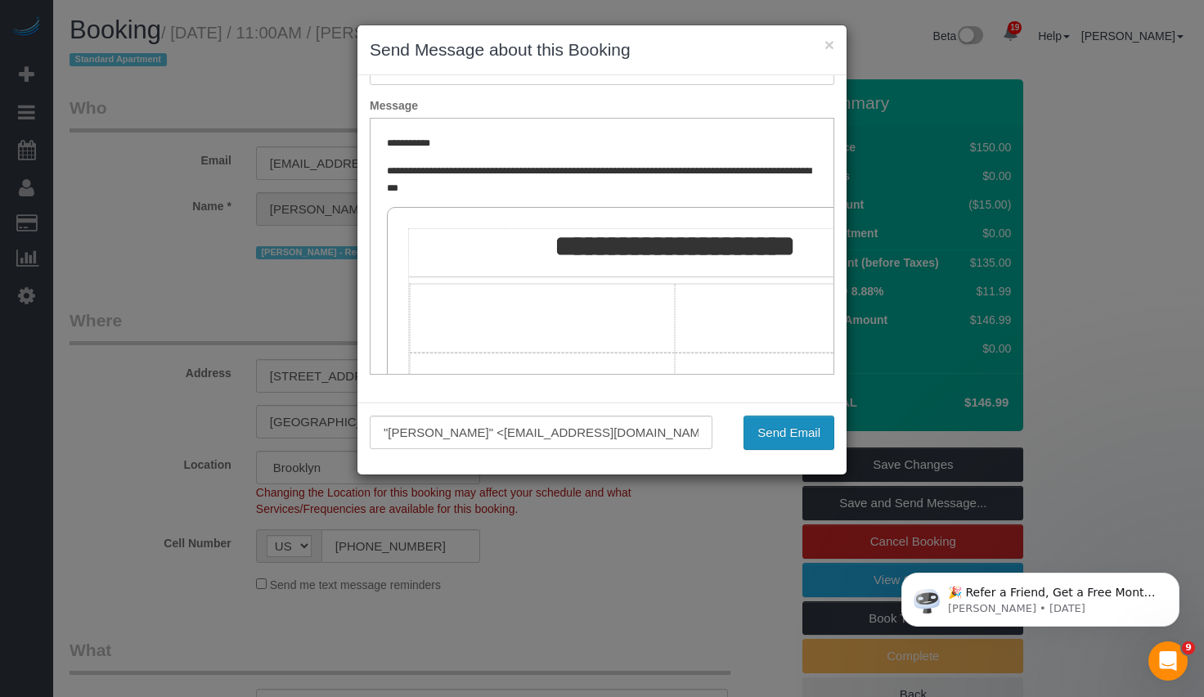
click at [798, 432] on button "Send Email" at bounding box center [788, 432] width 91 height 34
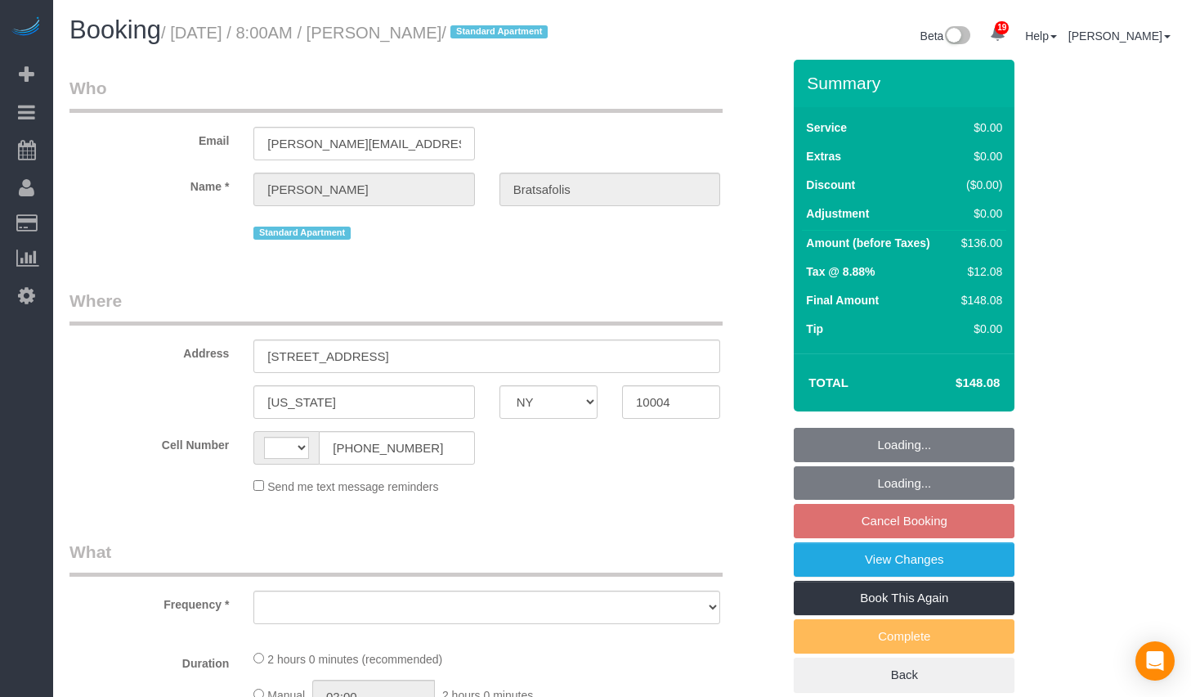
select select "NY"
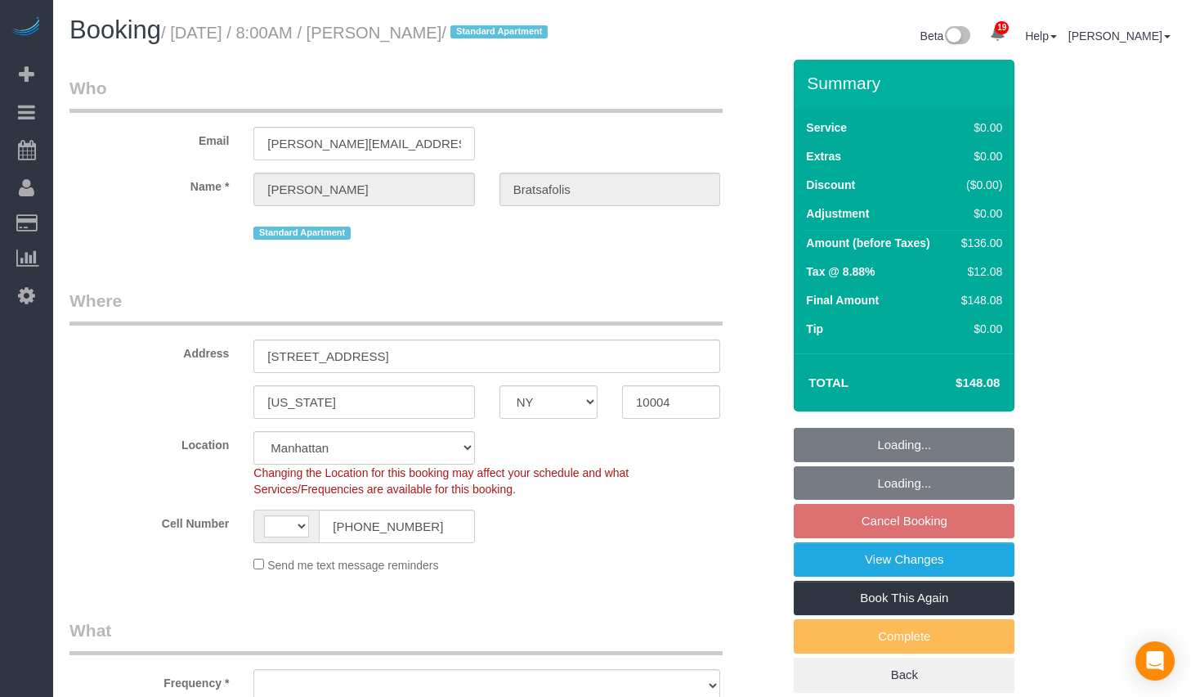
select select "object:596"
select select "string:stripe-pm_1R8T9v4VGloSiKo7wGyVcD3b"
select select "1"
select select "string:[GEOGRAPHIC_DATA]"
select select "spot1"
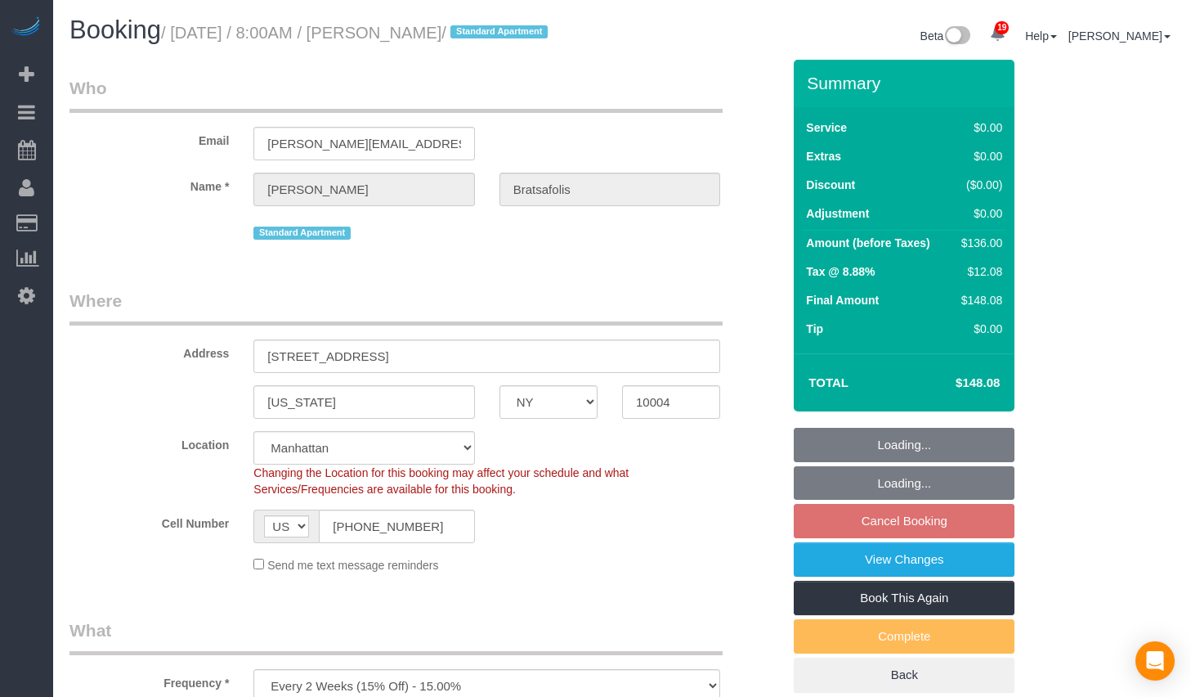
select select "object:908"
select select "number:56"
select select "number:69"
select select "number:14"
select select "number:7"
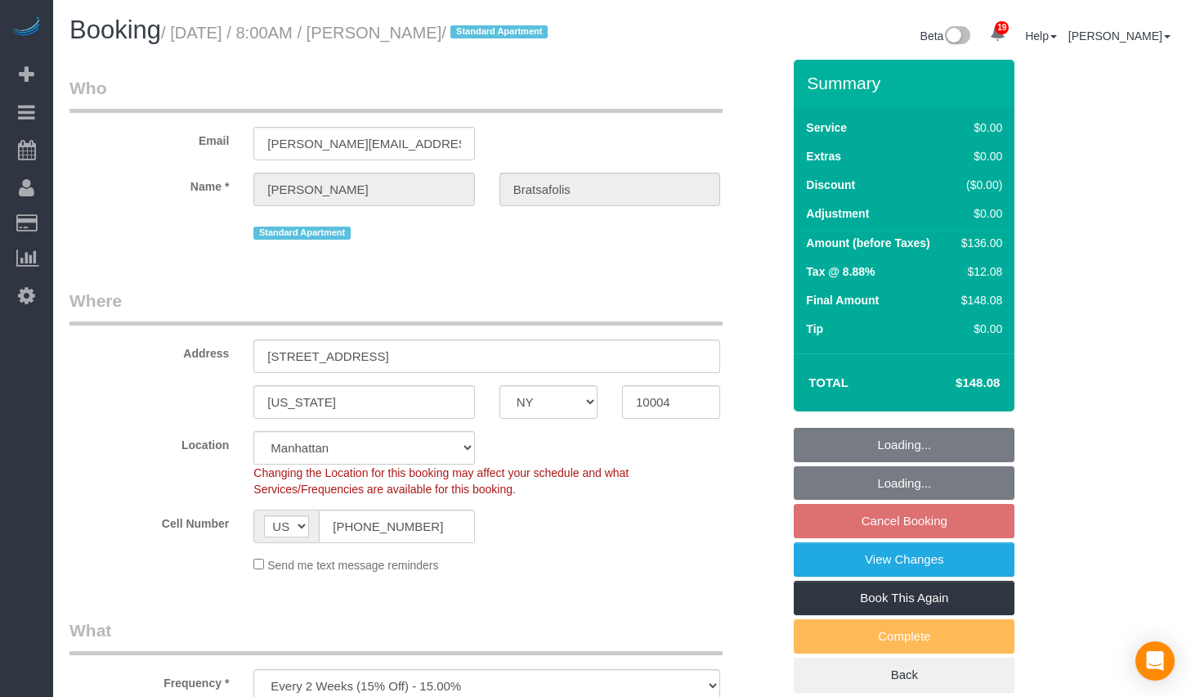
select select "1"
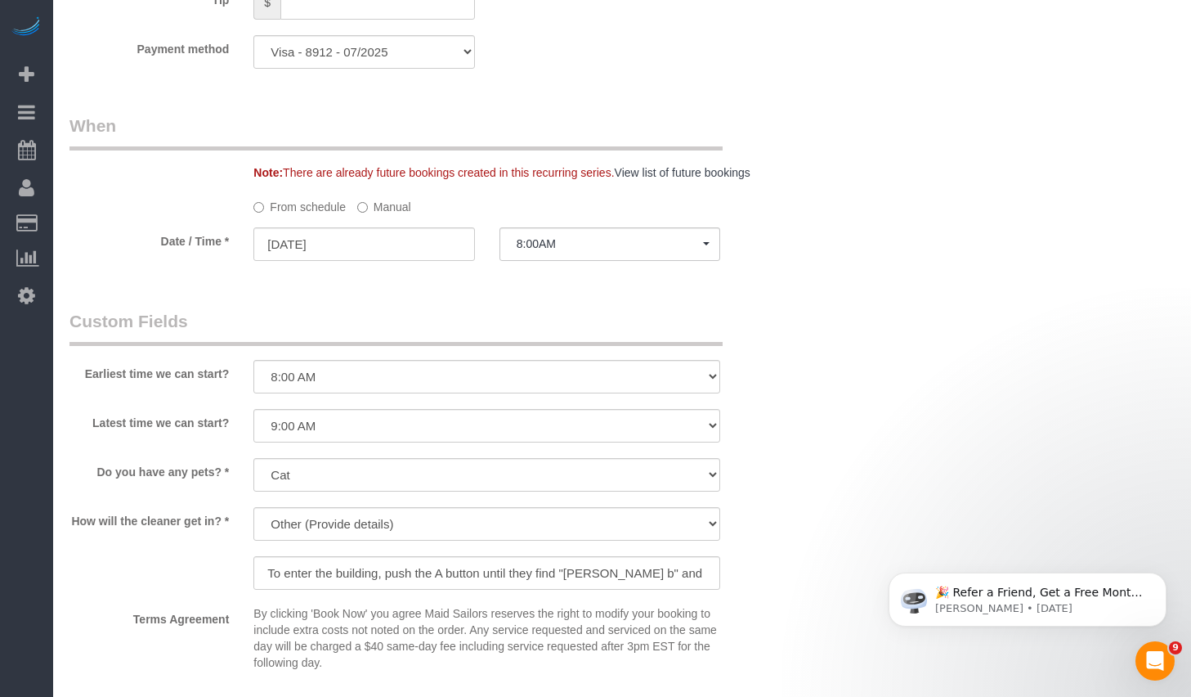
scroll to position [1902, 0]
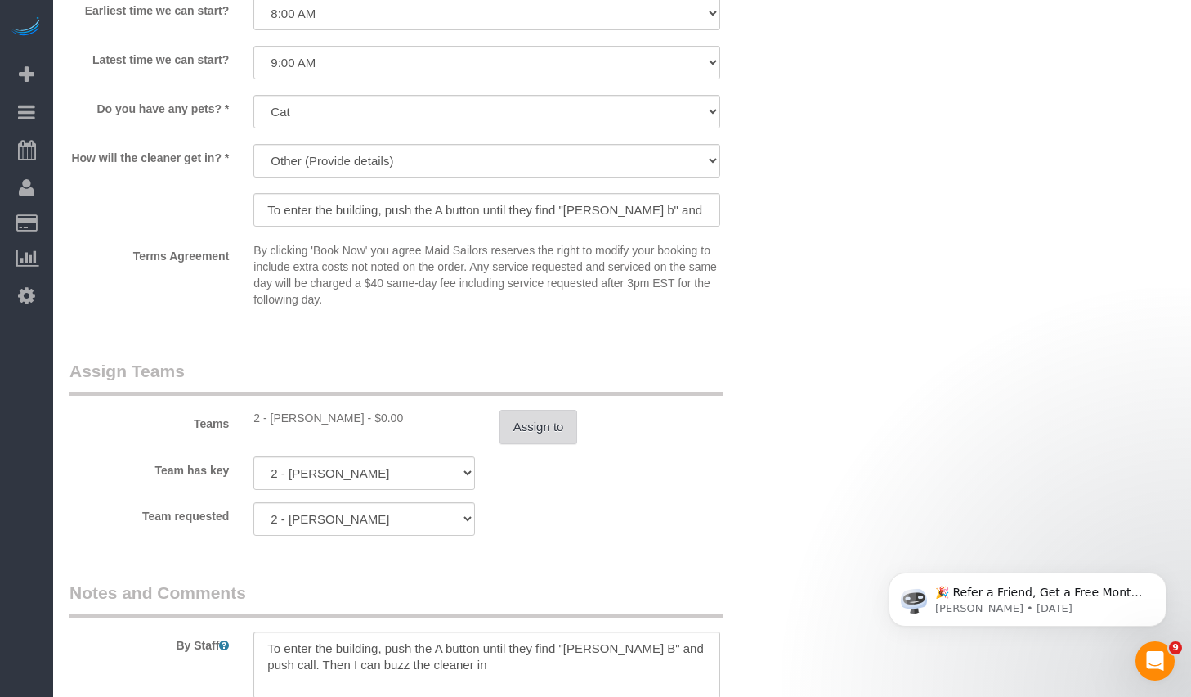
click at [544, 431] on button "Assign to" at bounding box center [539, 427] width 79 height 34
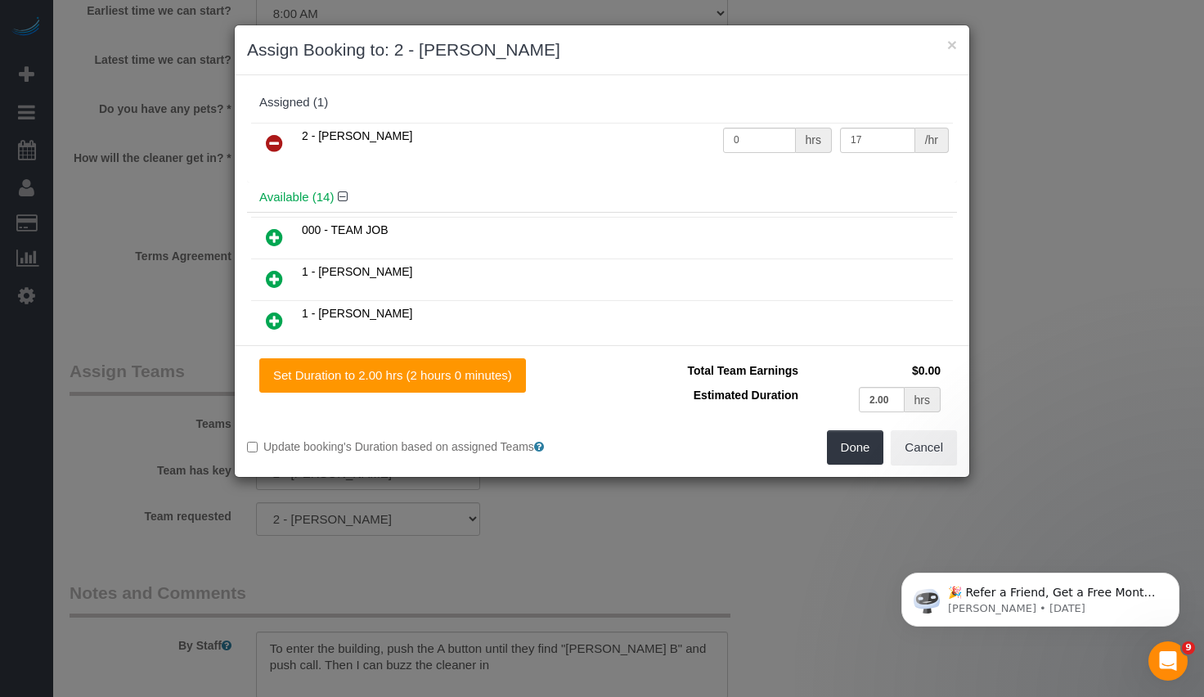
click at [280, 136] on icon at bounding box center [274, 143] width 17 height 20
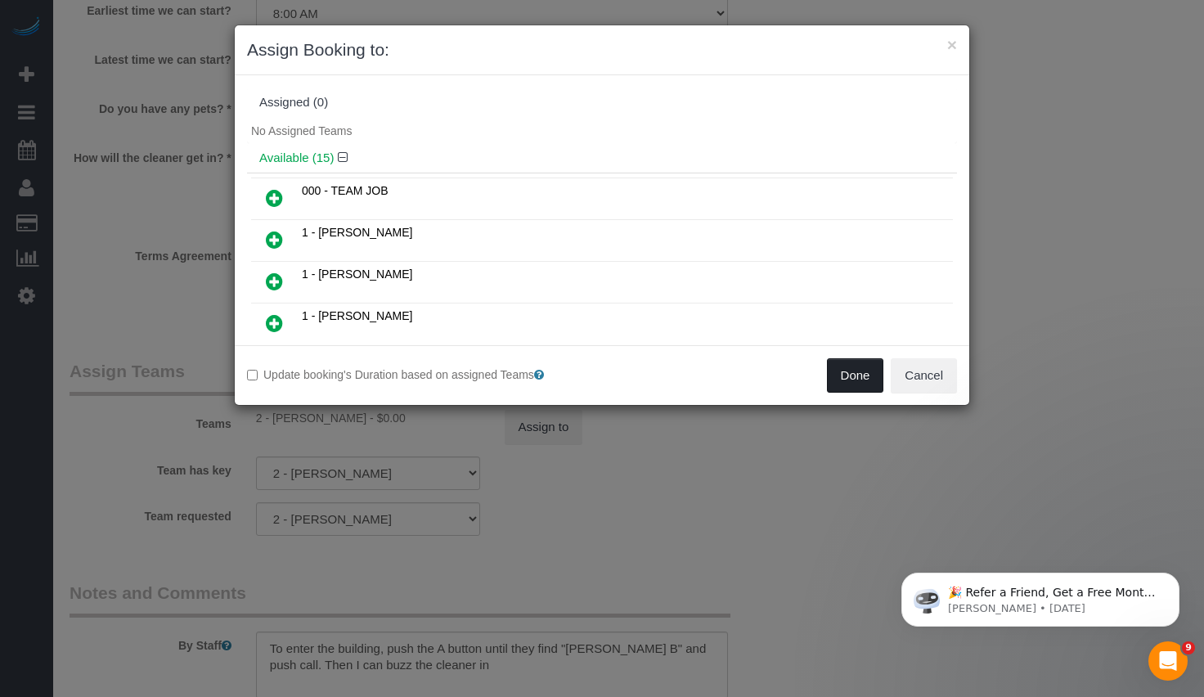
click at [859, 374] on button "Done" at bounding box center [855, 375] width 57 height 34
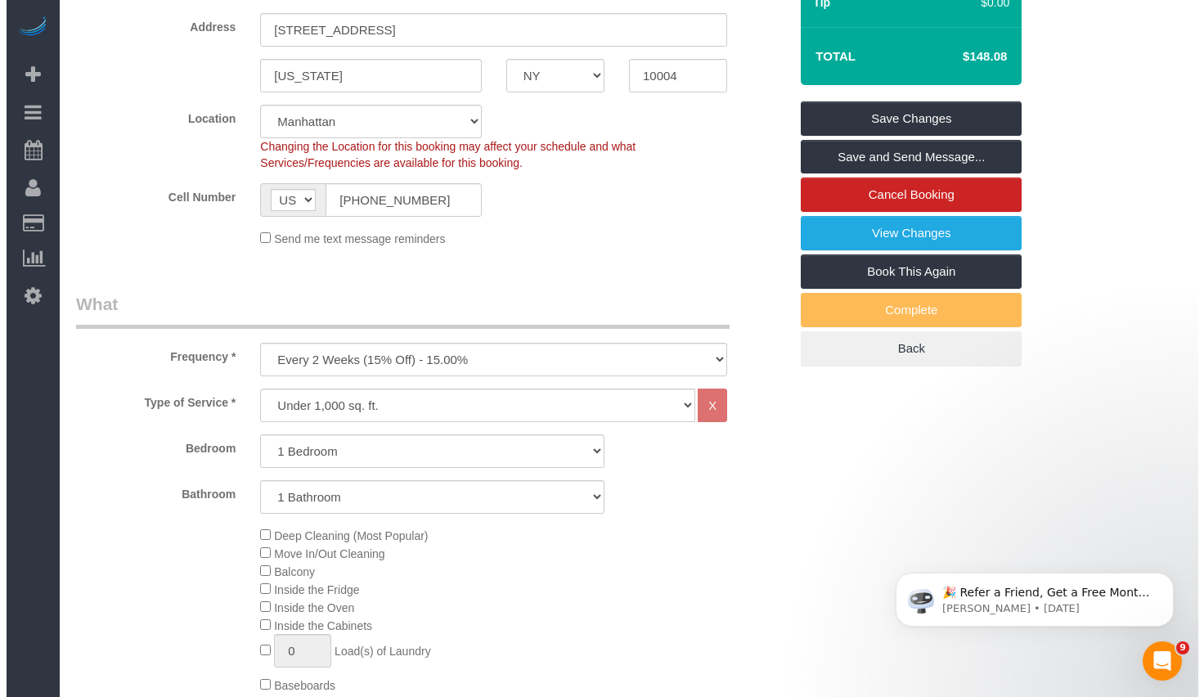
scroll to position [0, 0]
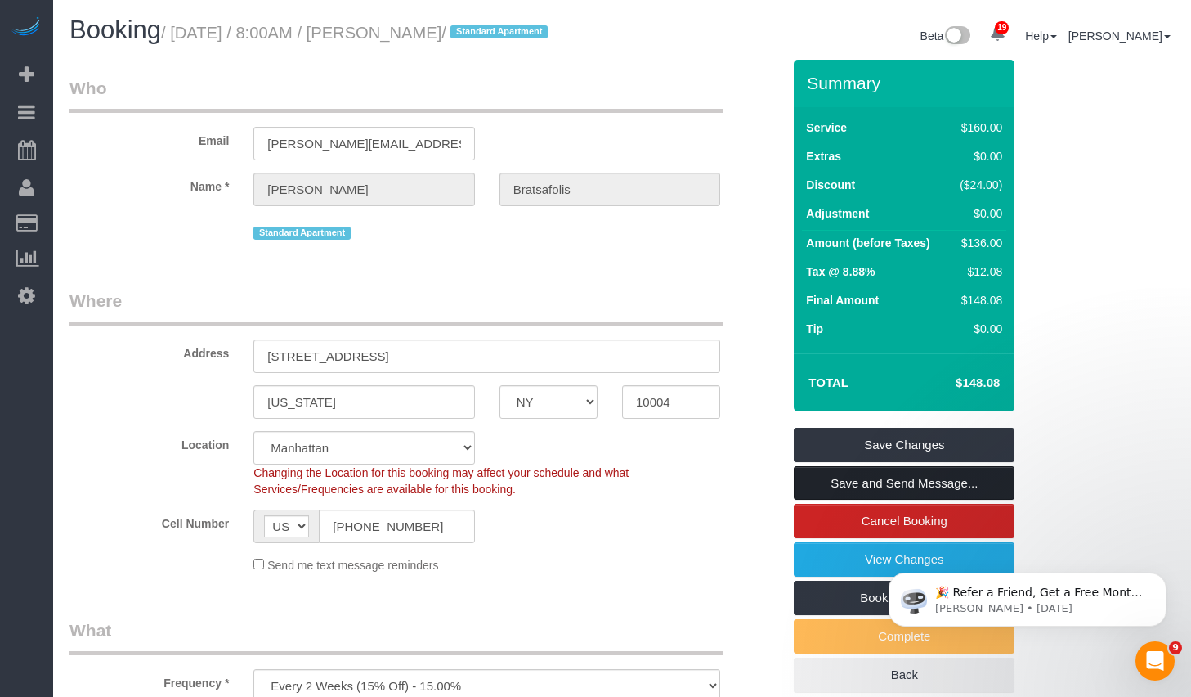
click at [858, 500] on link "Save and Send Message..." at bounding box center [904, 483] width 221 height 34
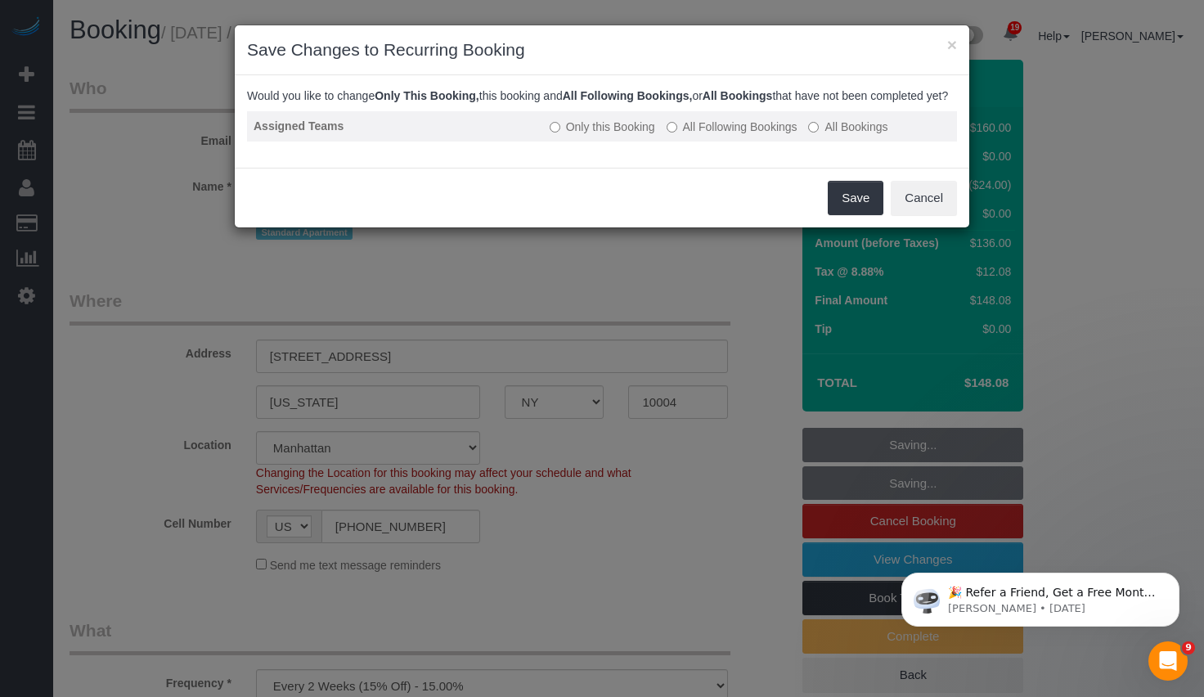
click at [742, 135] on label "All Following Bookings" at bounding box center [731, 127] width 131 height 16
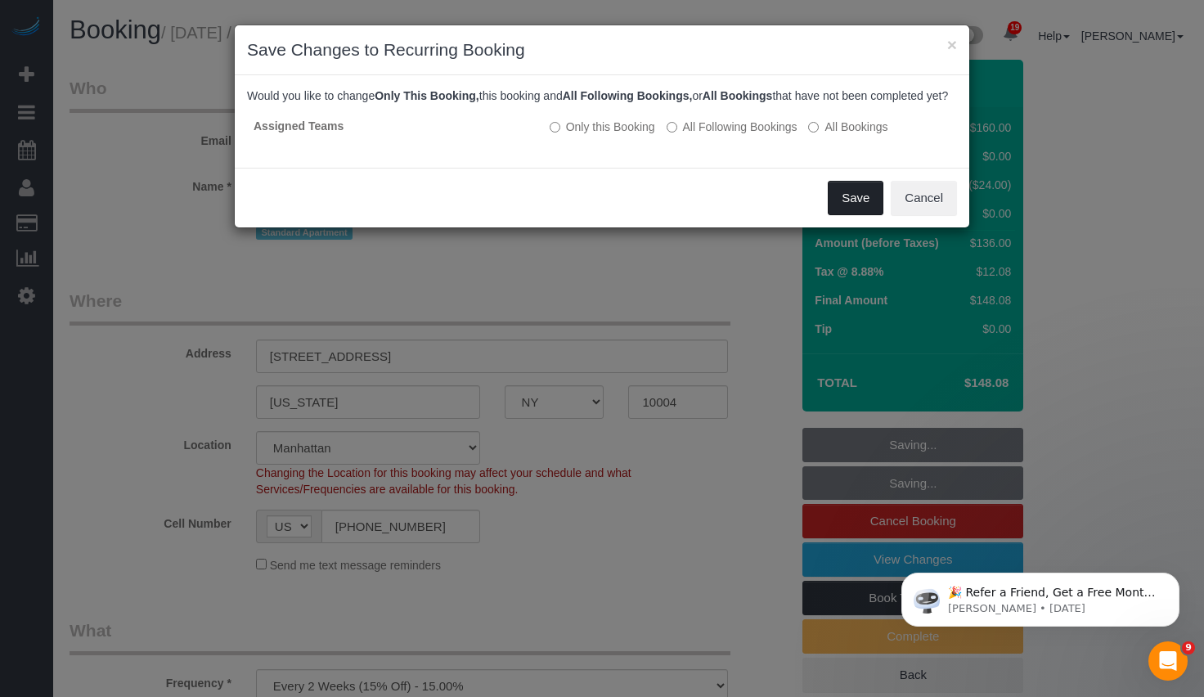
click at [852, 212] on button "Save" at bounding box center [856, 198] width 56 height 34
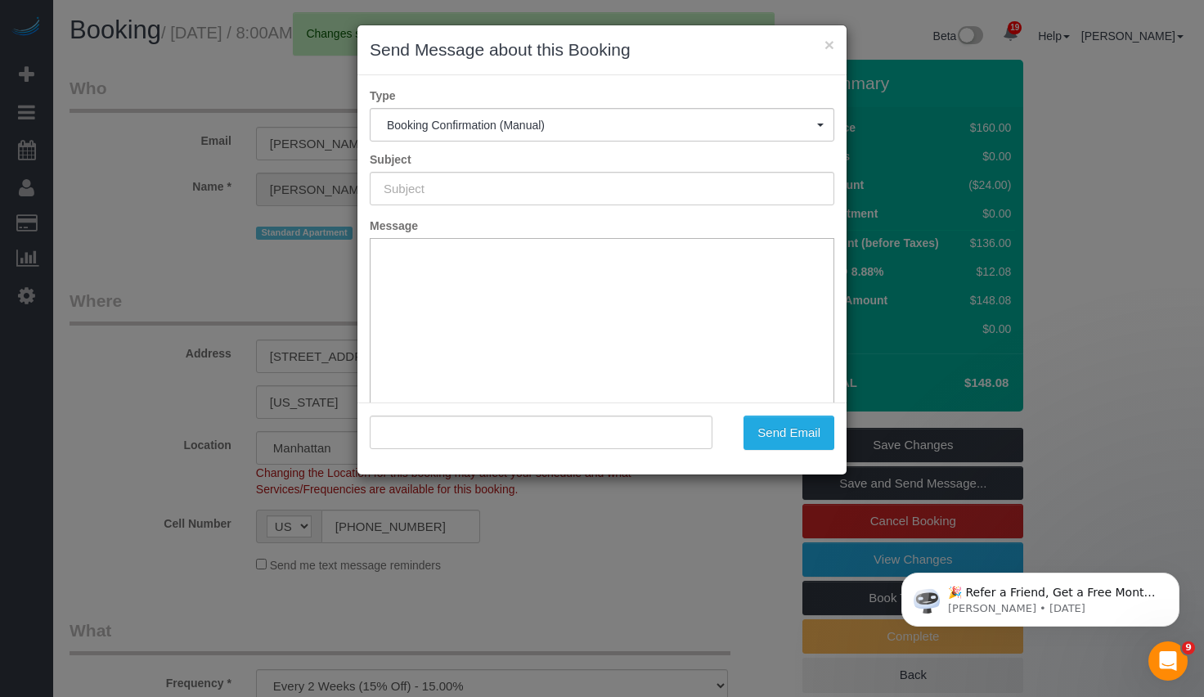
type input "Cleaning Confirmed for [DATE] 8:00am"
type input ""[PERSON_NAME]" <[PERSON_NAME][EMAIL_ADDRESS][DOMAIN_NAME]>"
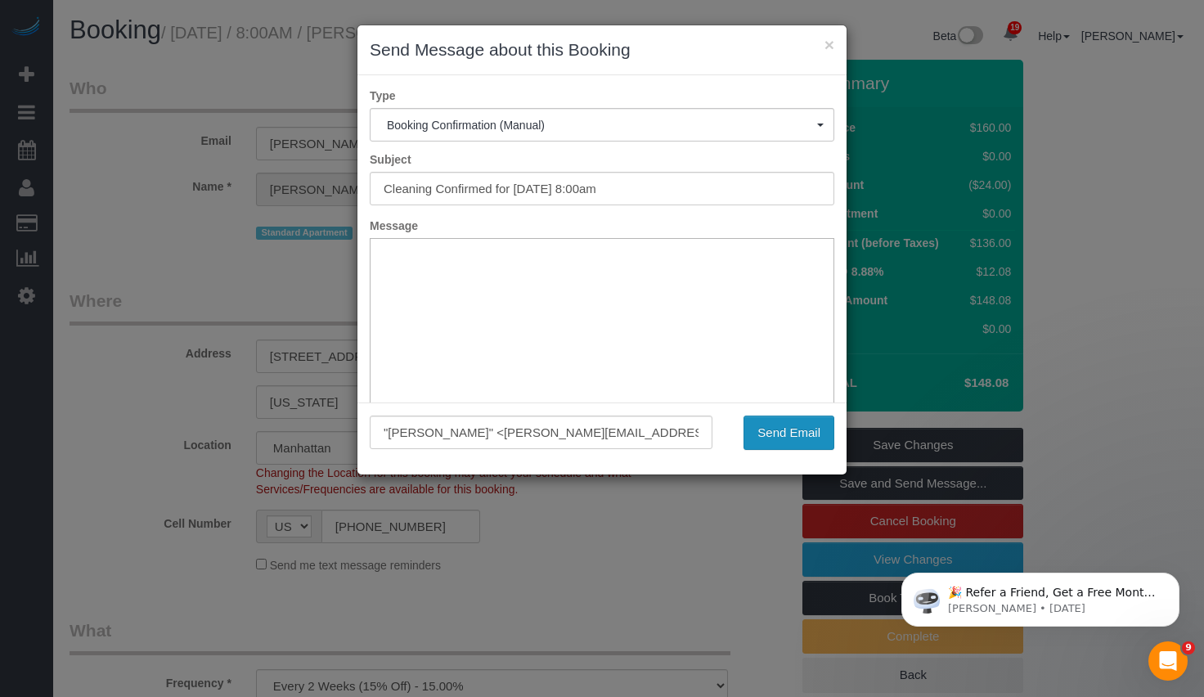
click at [763, 448] on button "Send Email" at bounding box center [788, 432] width 91 height 34
click at [825, 44] on button "×" at bounding box center [829, 44] width 10 height 17
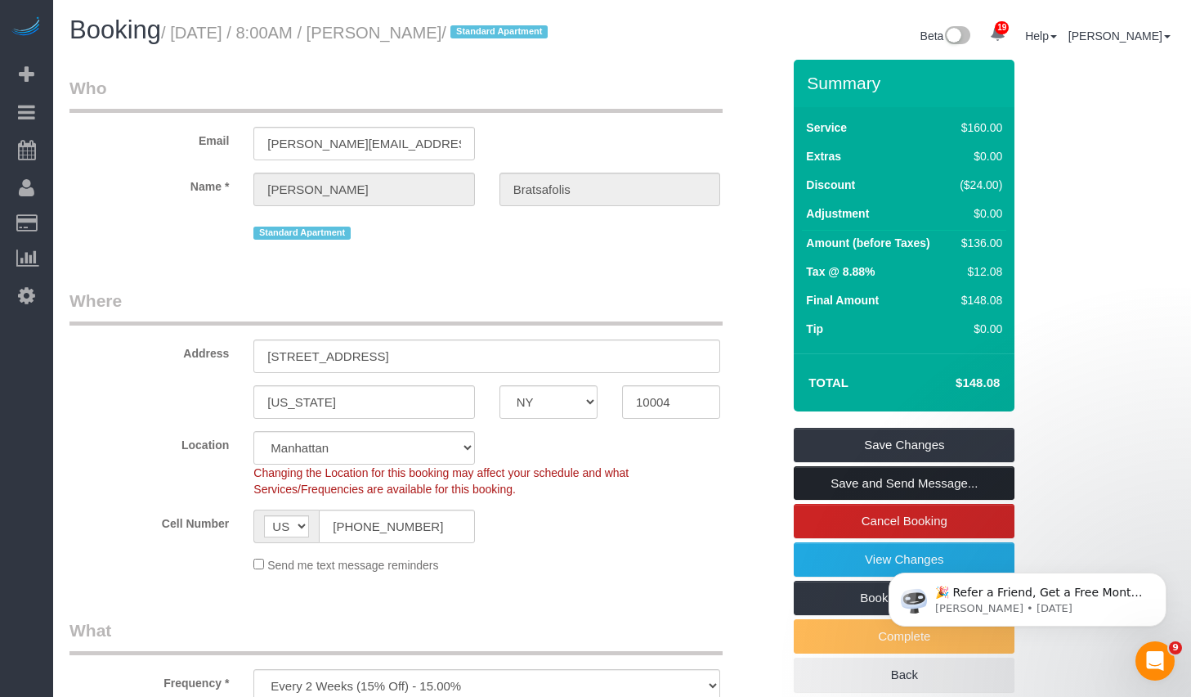
click at [886, 500] on link "Save and Send Message..." at bounding box center [904, 483] width 221 height 34
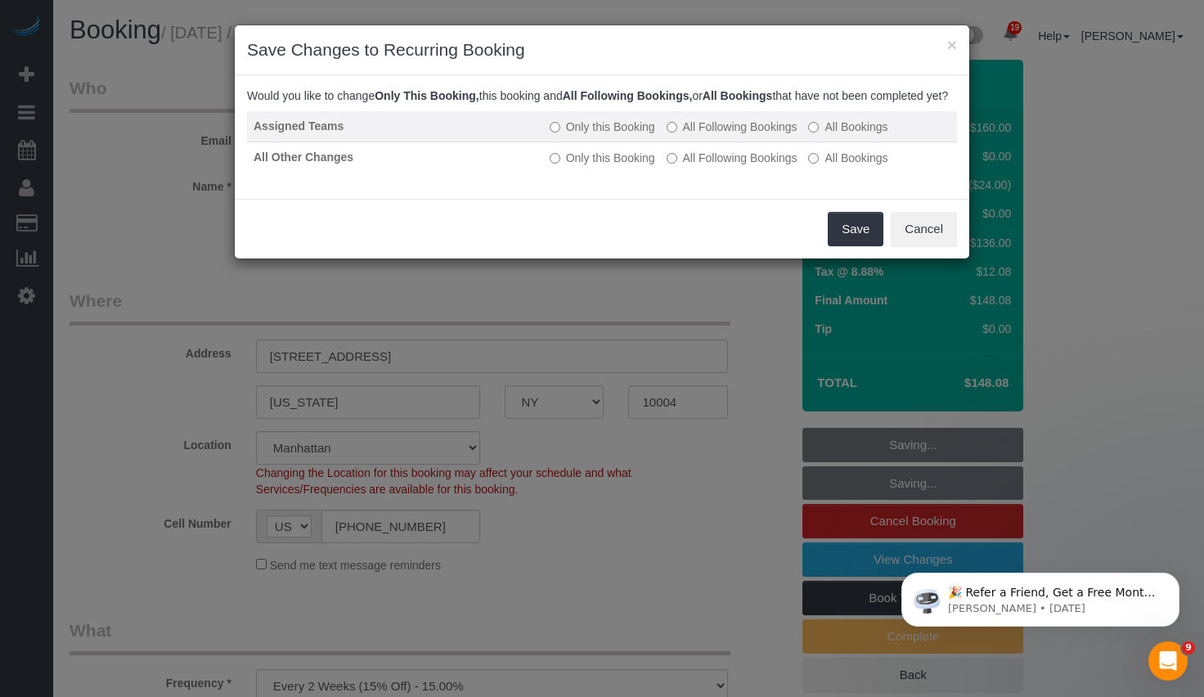
click at [695, 135] on label "All Following Bookings" at bounding box center [731, 127] width 131 height 16
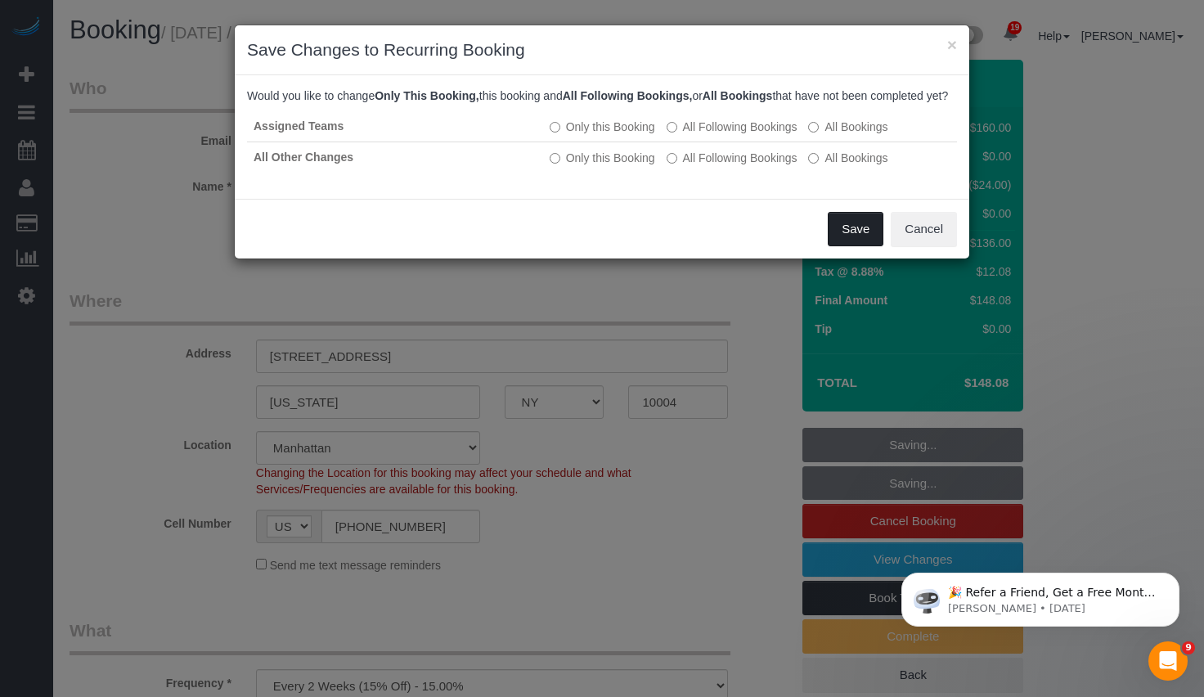
click at [858, 246] on button "Save" at bounding box center [856, 229] width 56 height 34
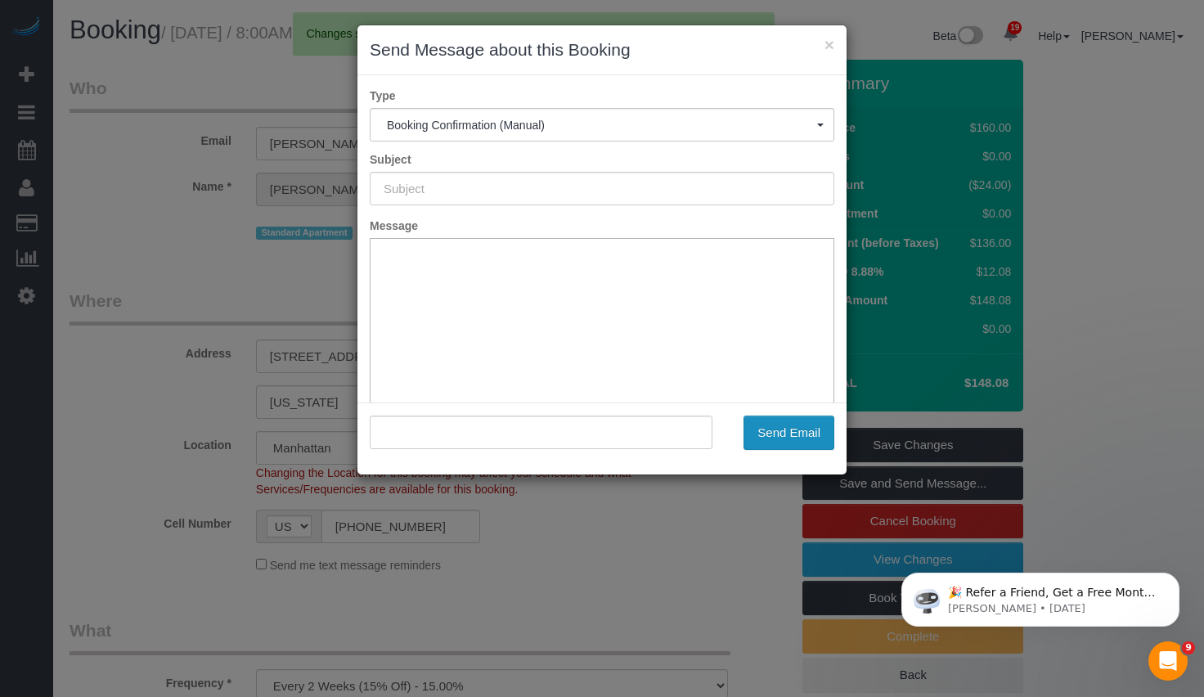
type input "Cleaning Confirmed for [DATE] 8:00am"
type input ""[PERSON_NAME]" <[PERSON_NAME][EMAIL_ADDRESS][DOMAIN_NAME]>"
click at [785, 433] on button "Send Email" at bounding box center [788, 432] width 91 height 34
